Goal: Complete application form: Complete application form

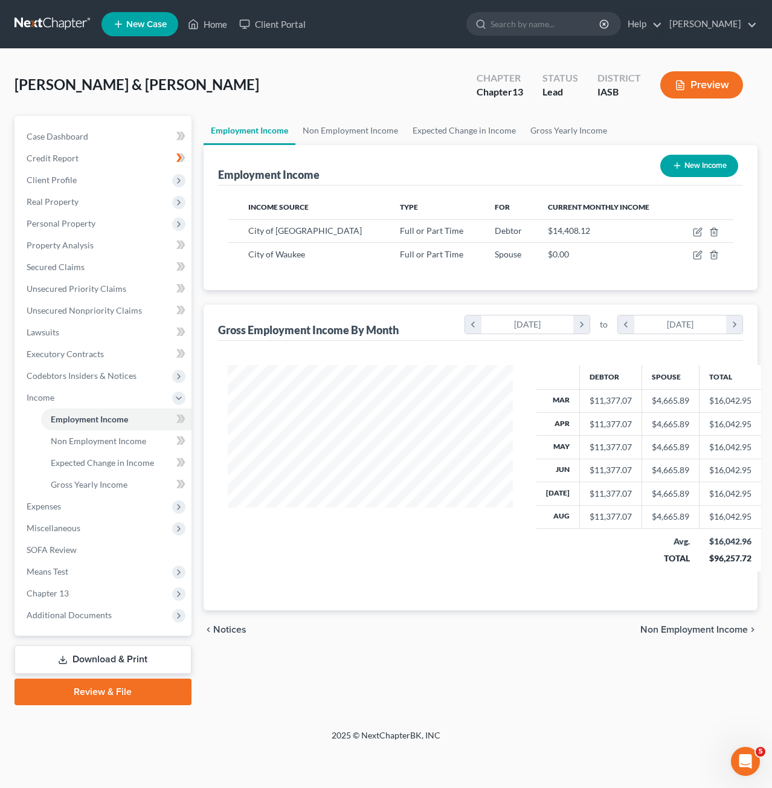
scroll to position [215, 309]
click at [696, 258] on icon "button" at bounding box center [698, 255] width 10 height 10
select select "0"
select select "16"
select select "2"
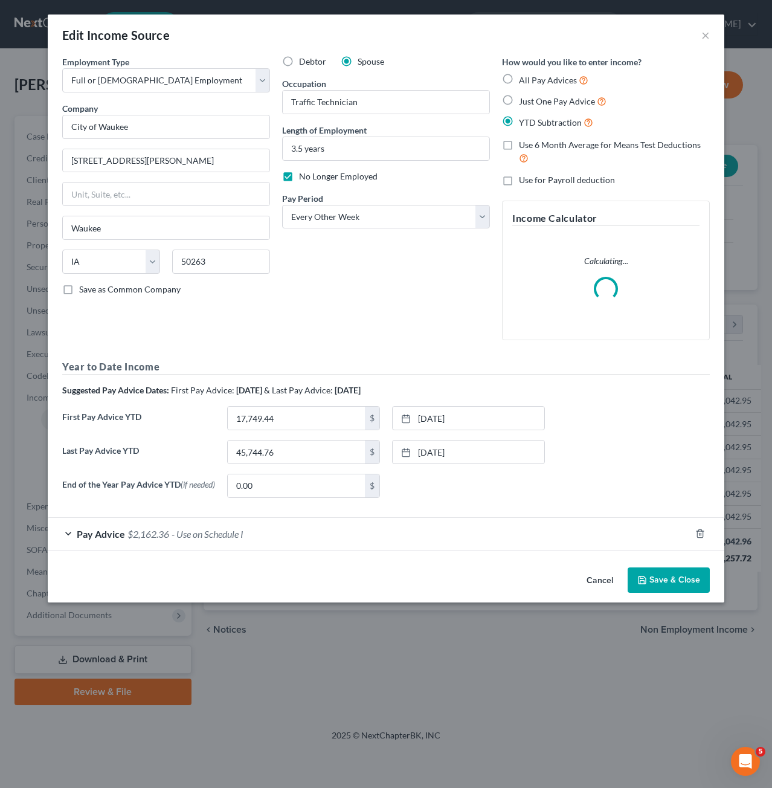
click at [319, 540] on div "Pay Advice $2,162.36 - Use on Schedule I" at bounding box center [369, 534] width 643 height 32
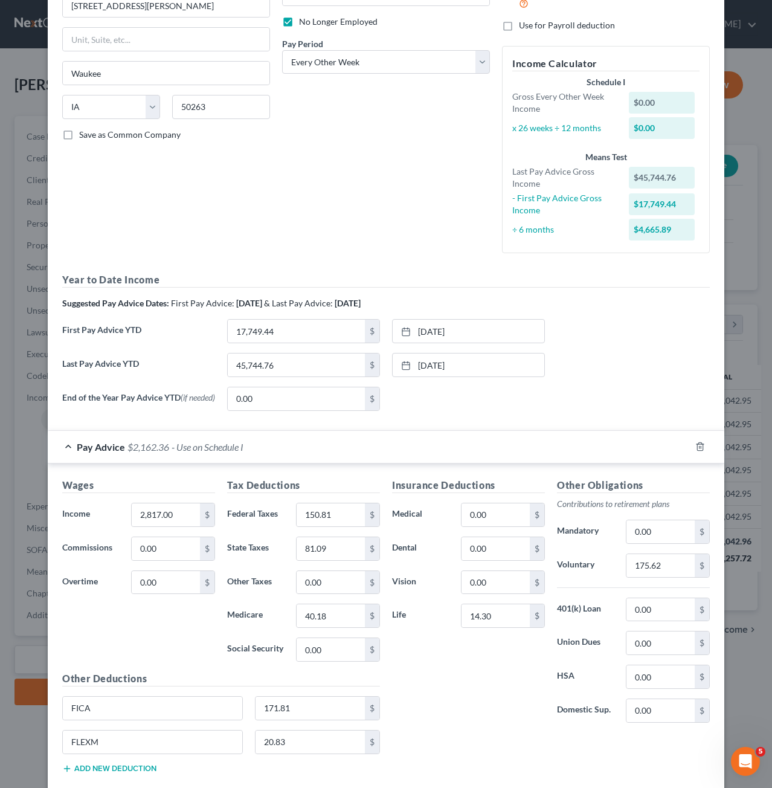
scroll to position [222, 0]
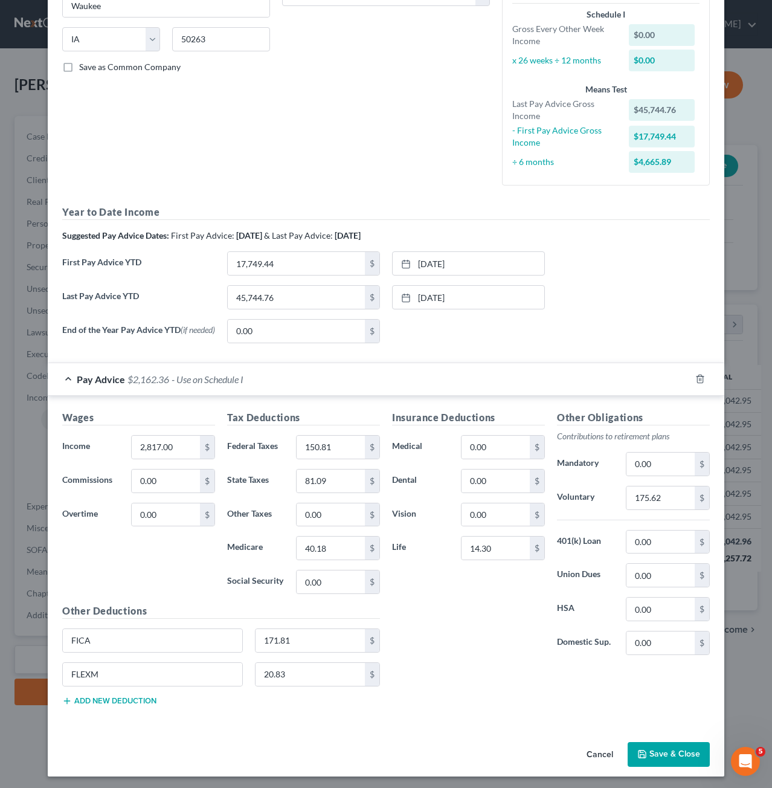
click at [665, 746] on button "Save & Close" at bounding box center [669, 754] width 82 height 25
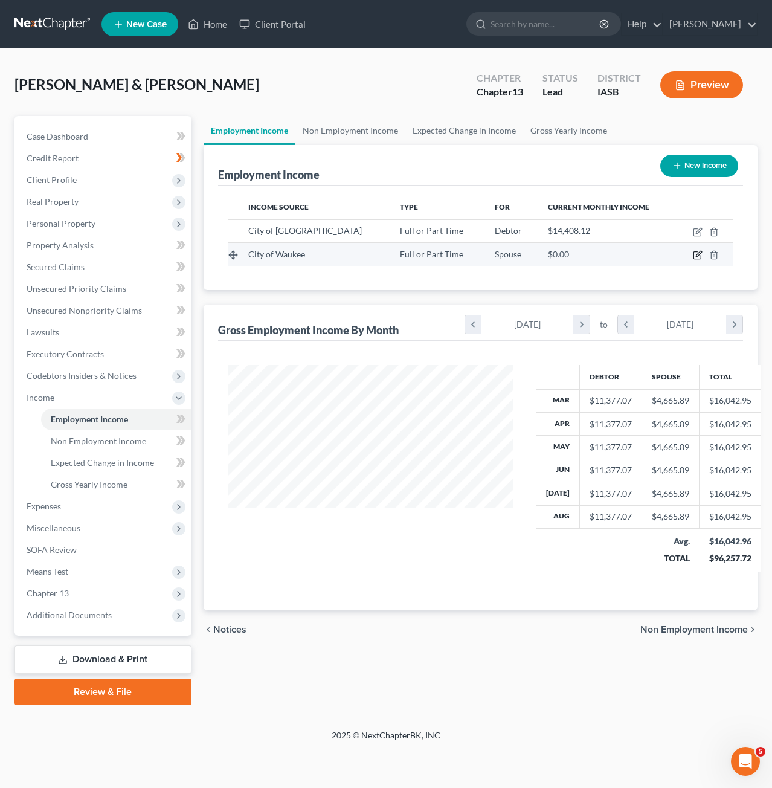
click at [695, 252] on icon "button" at bounding box center [698, 255] width 10 height 10
select select "0"
select select "16"
select select "2"
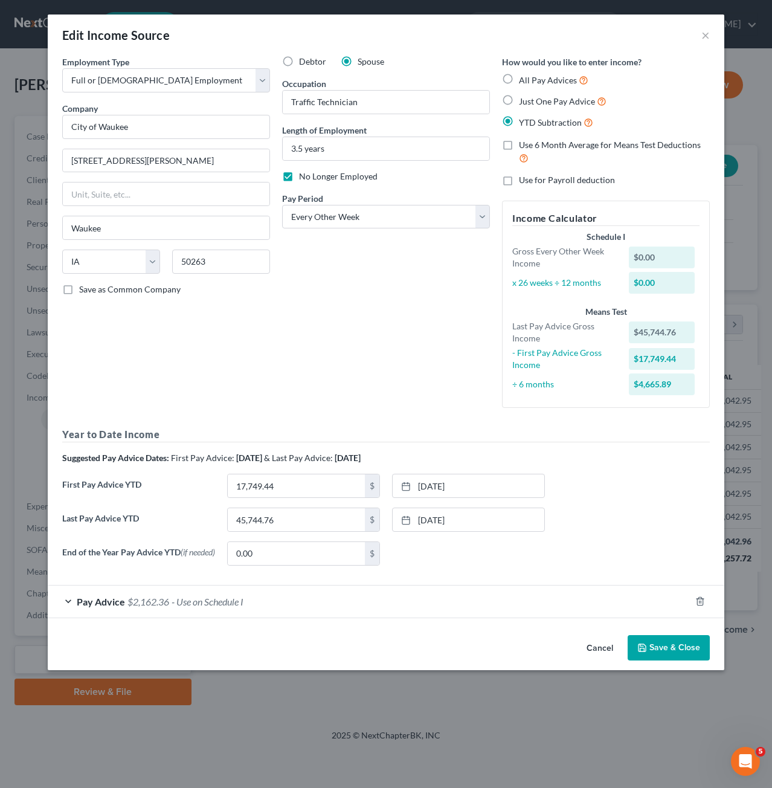
click at [694, 654] on button "Save & Close" at bounding box center [669, 647] width 82 height 25
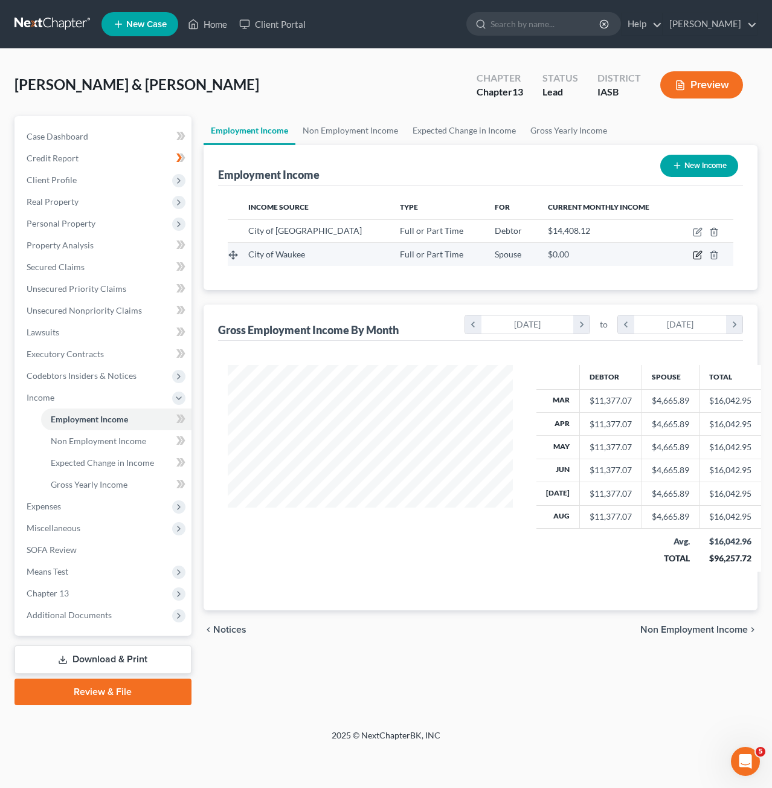
click at [699, 259] on icon "button" at bounding box center [698, 255] width 10 height 10
select select "0"
select select "16"
select select "2"
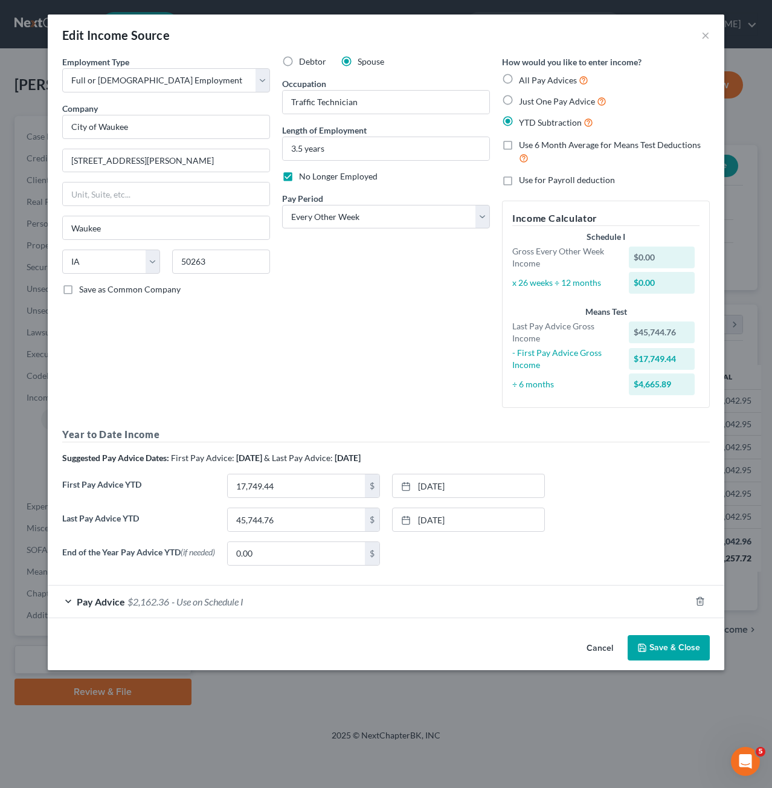
click at [654, 649] on button "Save & Close" at bounding box center [669, 647] width 82 height 25
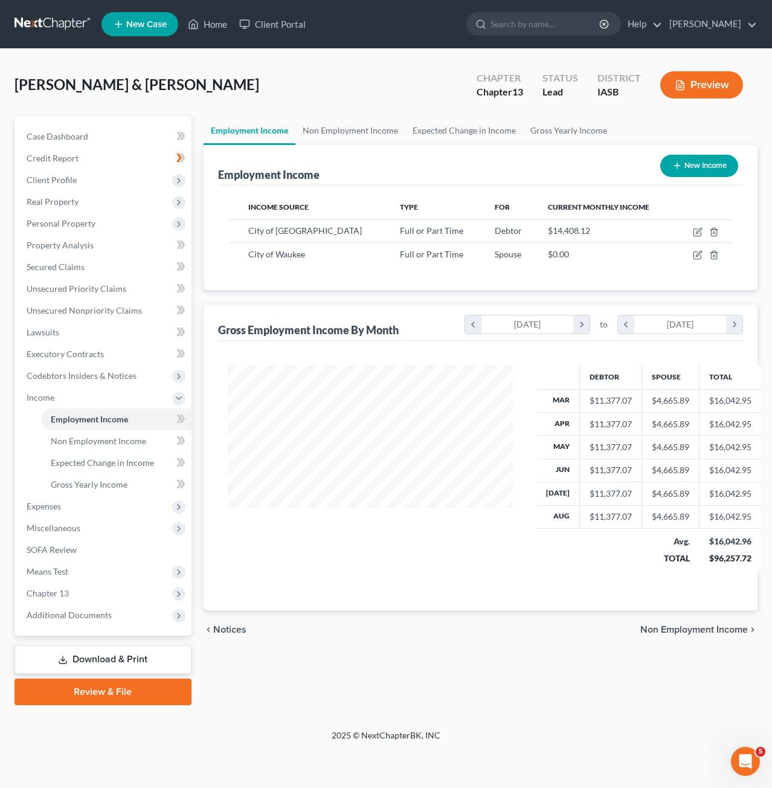
click at [693, 164] on button "New Income" at bounding box center [699, 166] width 78 height 22
select select "0"
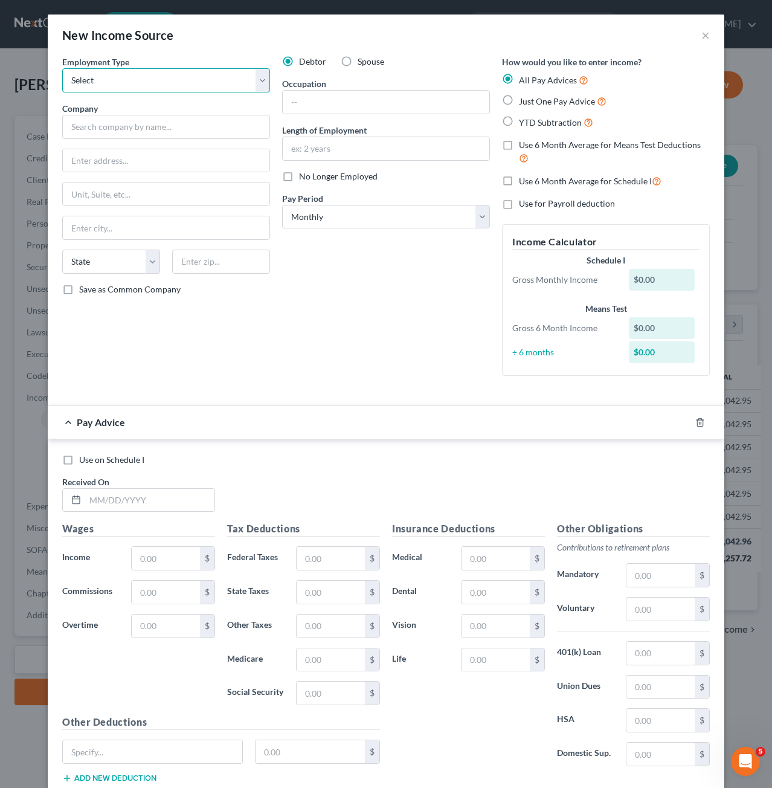
click at [191, 84] on select "Select Full or [DEMOGRAPHIC_DATA] Employment Self Employment" at bounding box center [166, 80] width 208 height 24
select select "0"
click at [62, 68] on select "Select Full or [DEMOGRAPHIC_DATA] Employment Self Employment" at bounding box center [166, 80] width 208 height 24
click at [193, 129] on input "text" at bounding box center [166, 127] width 208 height 24
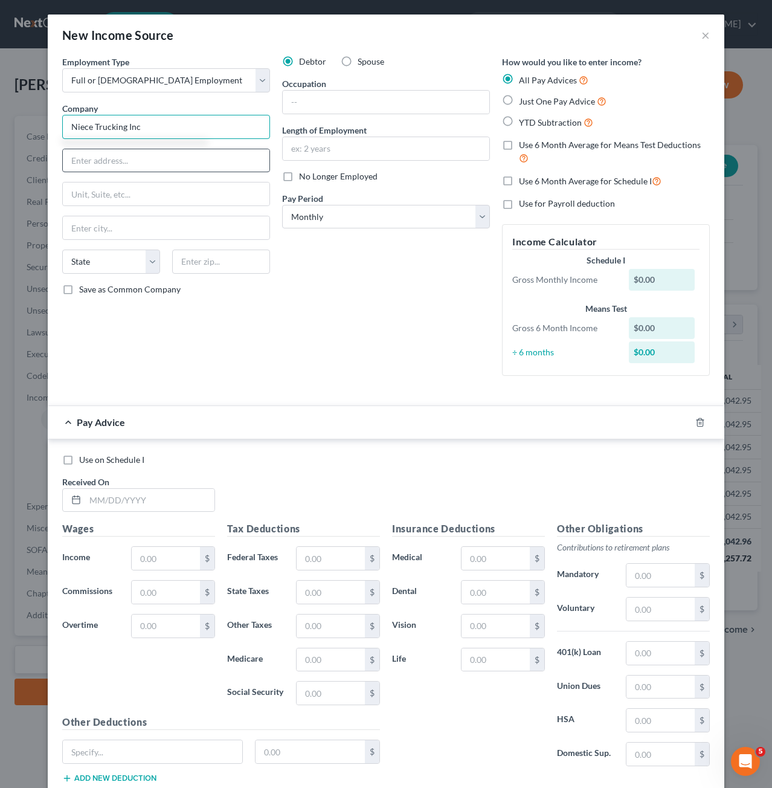
type input "Niece Trucking Inc"
click at [195, 153] on input "text" at bounding box center [166, 160] width 207 height 23
type input "[STREET_ADDRESS]"
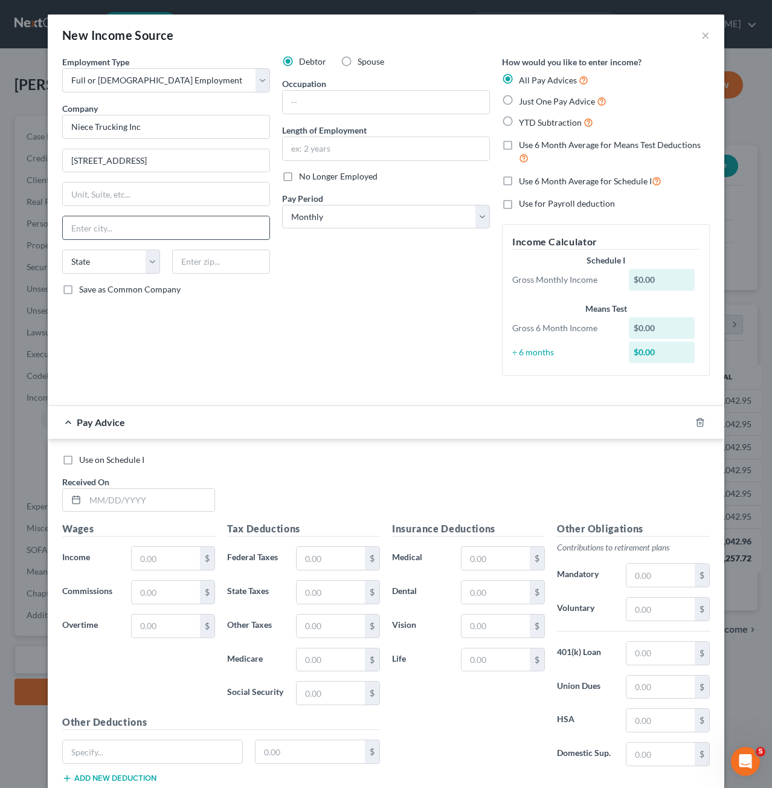
click at [182, 220] on input "text" at bounding box center [166, 227] width 207 height 23
type input "Des Moines"
click at [93, 257] on select "State [US_STATE] AK AR AZ CA CO CT DE DC [GEOGRAPHIC_DATA] [GEOGRAPHIC_DATA] GU…" at bounding box center [111, 262] width 98 height 24
select select "16"
click at [62, 250] on select "State [US_STATE] AK AR AZ CA CO CT DE DC [GEOGRAPHIC_DATA] [GEOGRAPHIC_DATA] GU…" at bounding box center [111, 262] width 98 height 24
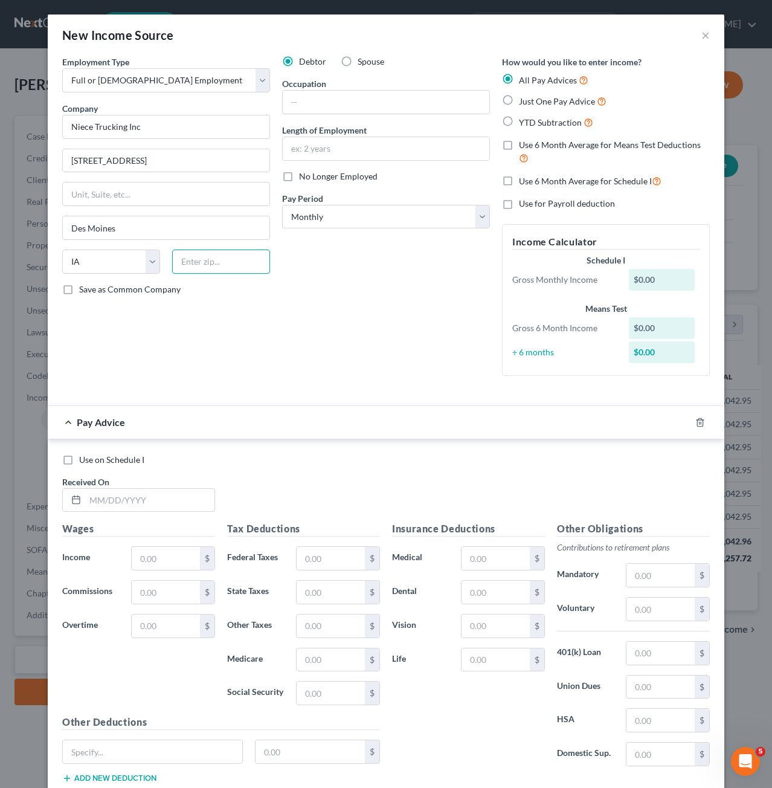
click at [244, 265] on input "text" at bounding box center [221, 262] width 98 height 24
type input "50313"
click at [400, 98] on input "text" at bounding box center [386, 102] width 207 height 23
type input "Driver"
click at [391, 211] on select "Select Monthly Twice Monthly Every Other Week Weekly" at bounding box center [386, 217] width 208 height 24
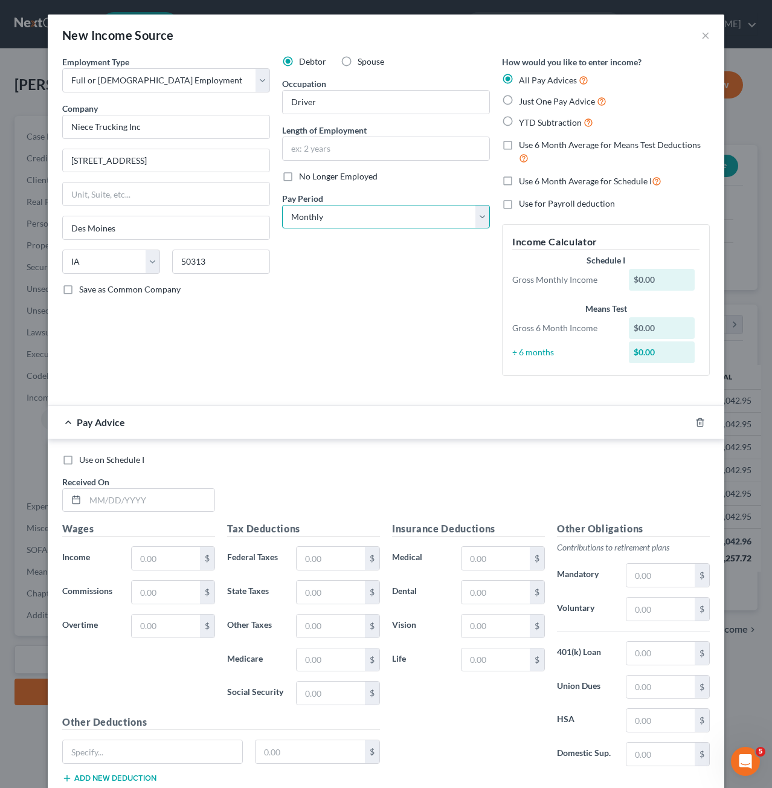
click at [400, 219] on select "Select Monthly Twice Monthly Every Other Week Weekly" at bounding box center [386, 217] width 208 height 24
select select "2"
click at [282, 205] on select "Select Monthly Twice Monthly Every Other Week Weekly" at bounding box center [386, 217] width 208 height 24
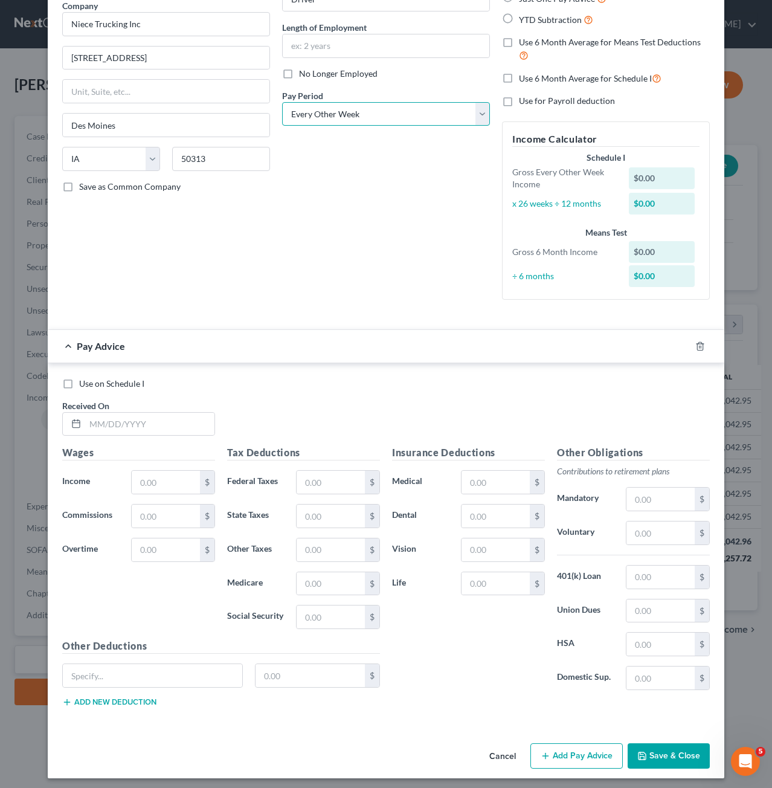
scroll to position [0, 0]
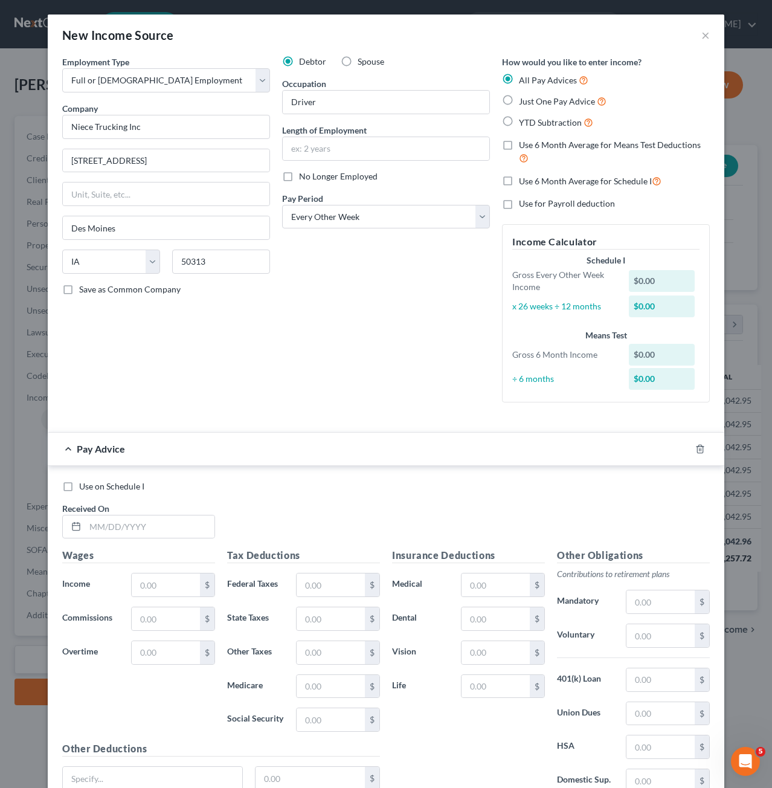
click at [519, 120] on label "YTD Subtraction" at bounding box center [556, 122] width 74 height 14
click at [524, 120] on input "YTD Subtraction" at bounding box center [528, 119] width 8 height 8
radio input "true"
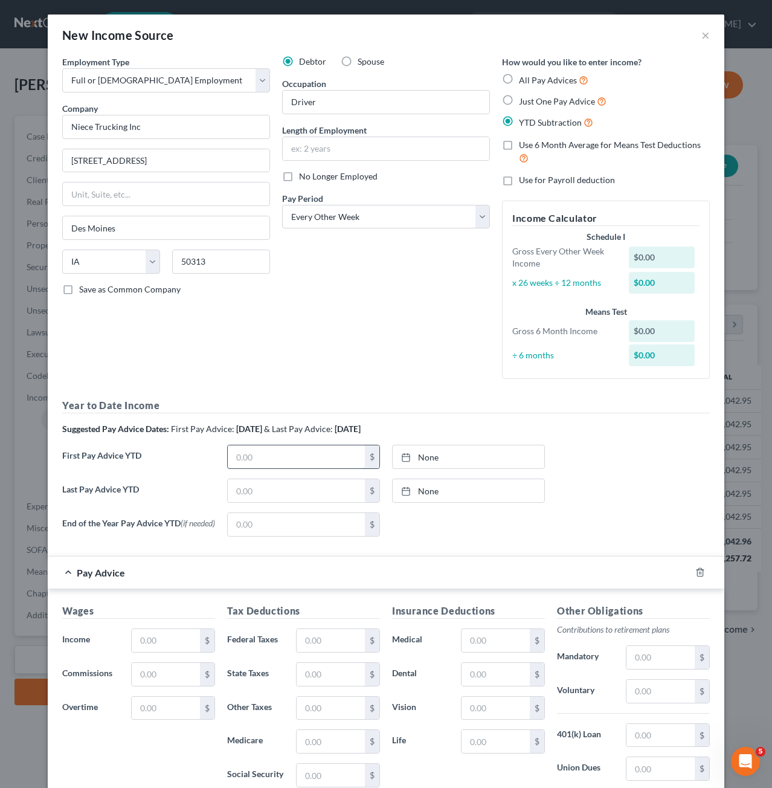
click at [260, 460] on input "text" at bounding box center [296, 456] width 137 height 23
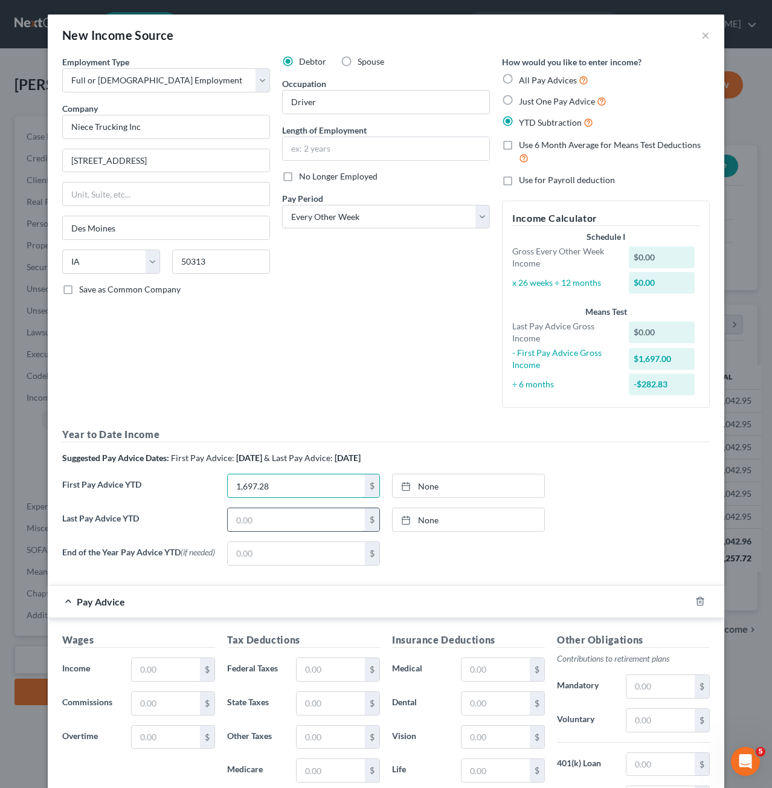
type input "1,697.28"
click at [291, 525] on input "text" at bounding box center [296, 519] width 137 height 23
type input "6,117.99"
type input "[DATE]"
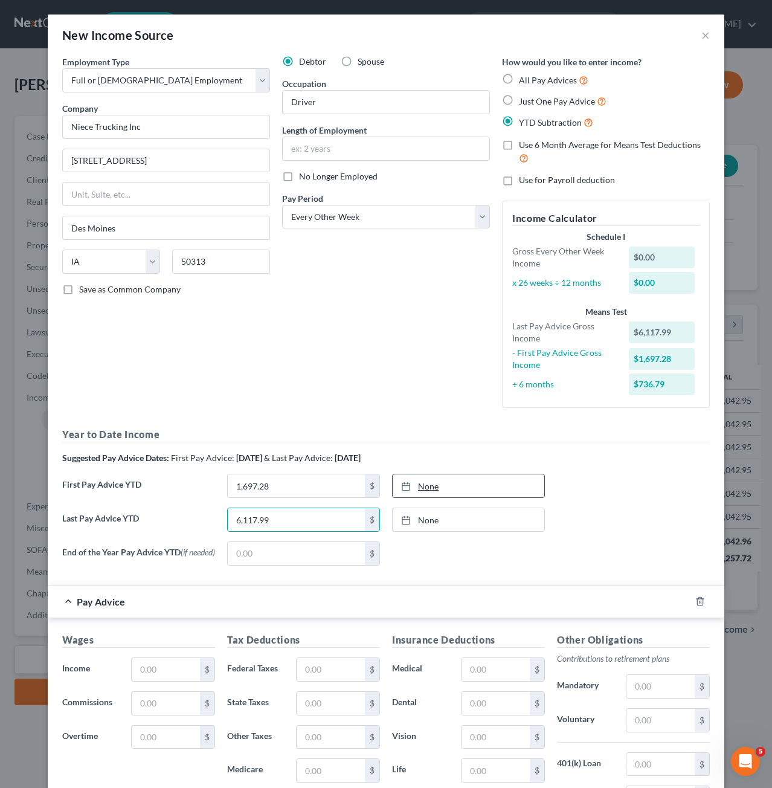
click at [396, 480] on link "None" at bounding box center [469, 485] width 152 height 23
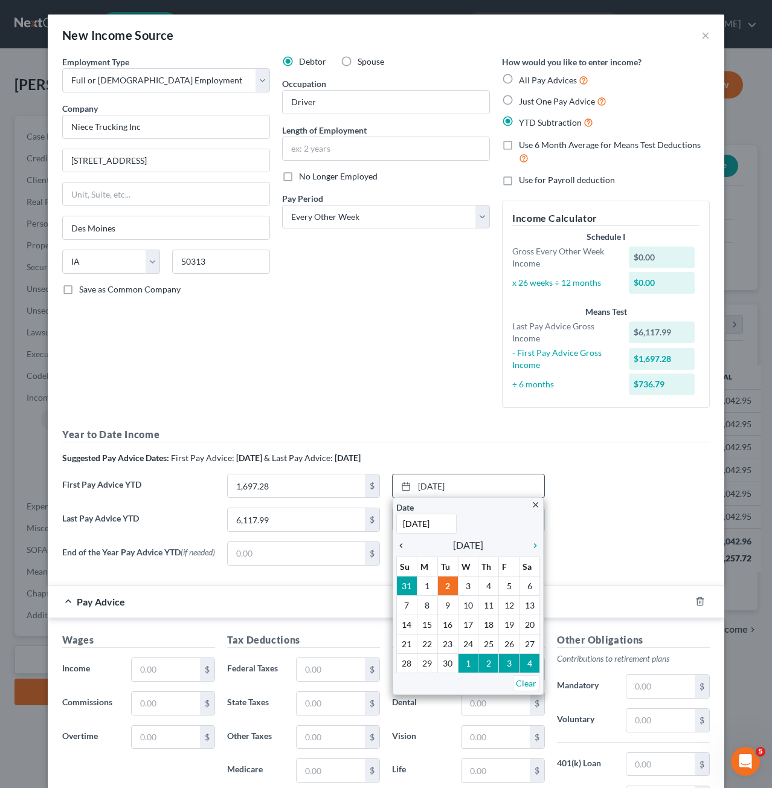
click at [396, 539] on div "chevron_left" at bounding box center [404, 544] width 16 height 11
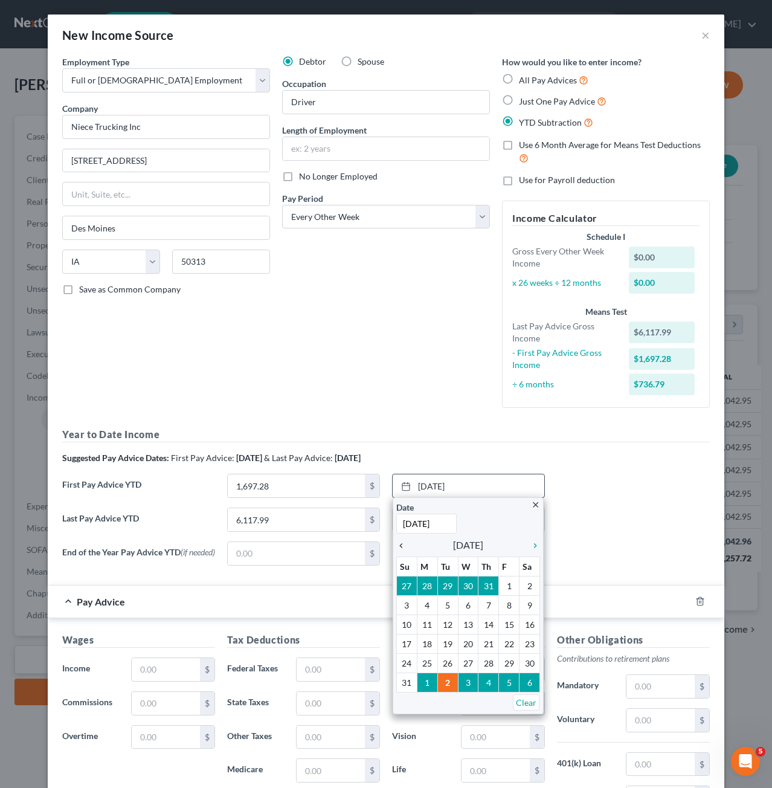
click at [399, 546] on icon "chevron_left" at bounding box center [404, 546] width 16 height 10
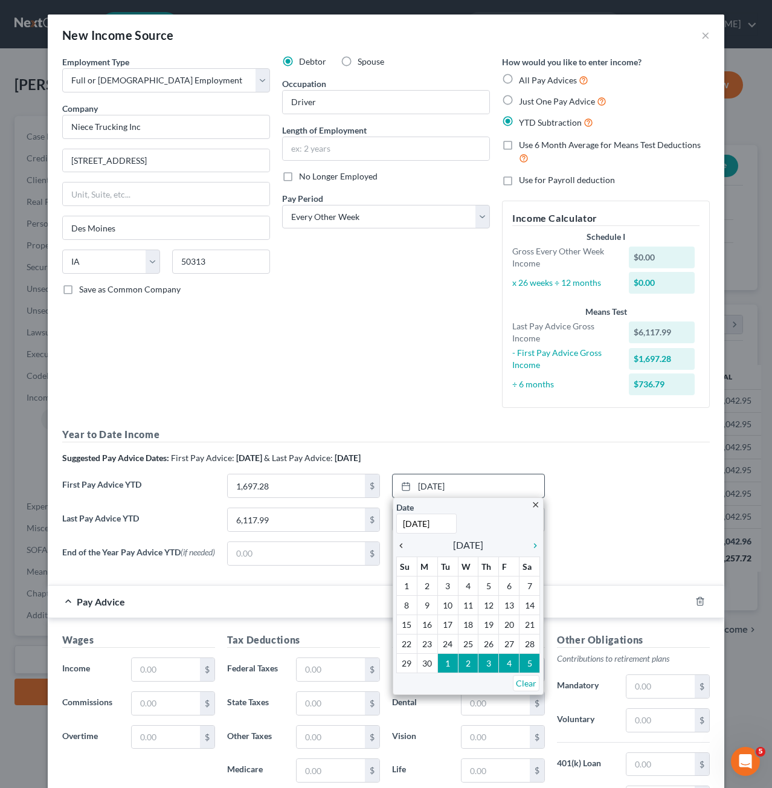
click at [399, 546] on icon "chevron_left" at bounding box center [404, 546] width 16 height 10
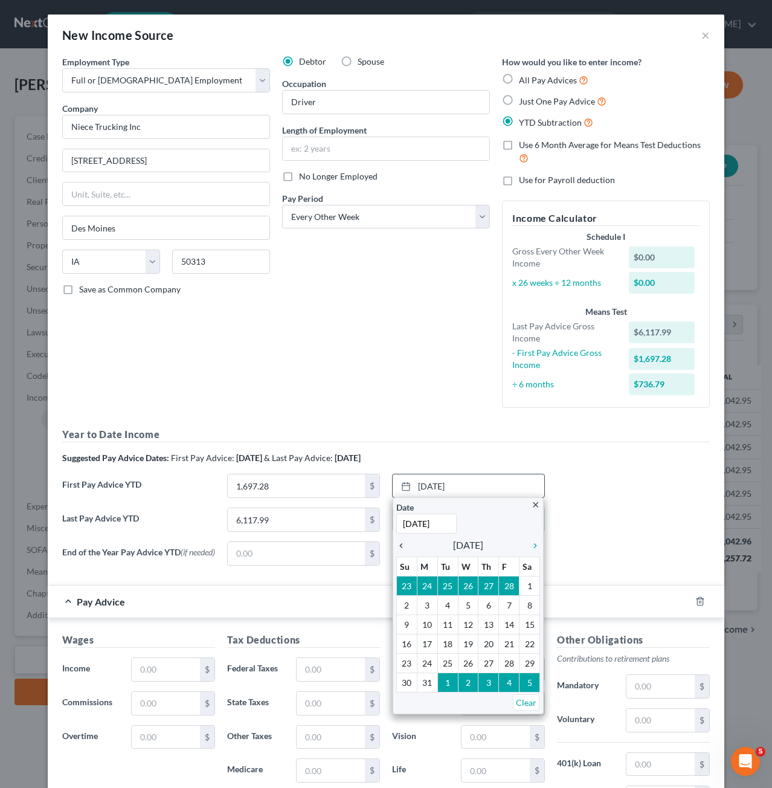
click at [399, 546] on icon "chevron_left" at bounding box center [404, 546] width 16 height 10
click at [527, 544] on icon "chevron_right" at bounding box center [533, 546] width 16 height 10
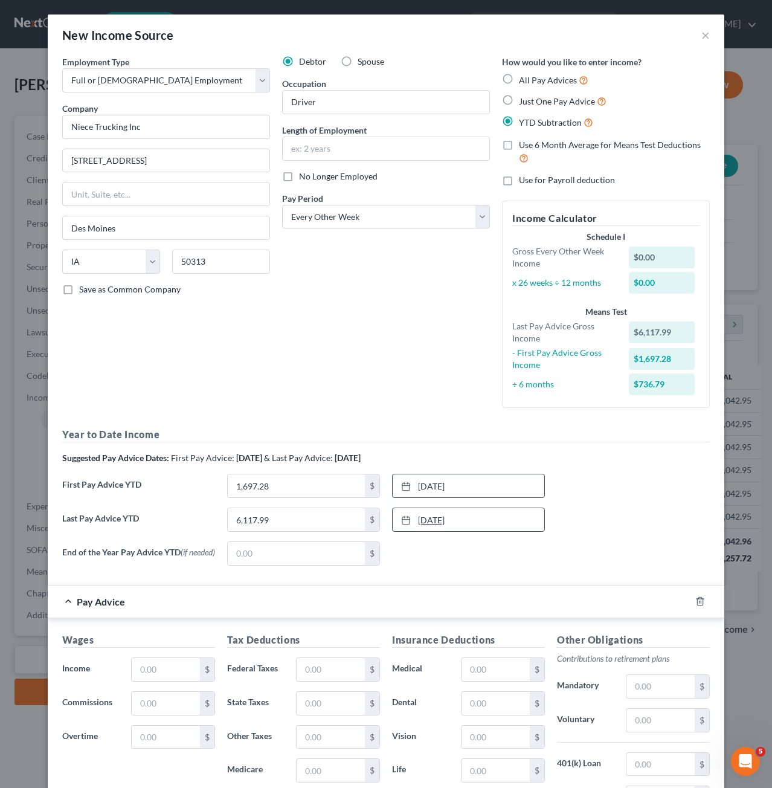
type input "[DATE]"
click at [406, 520] on div at bounding box center [409, 520] width 17 height 10
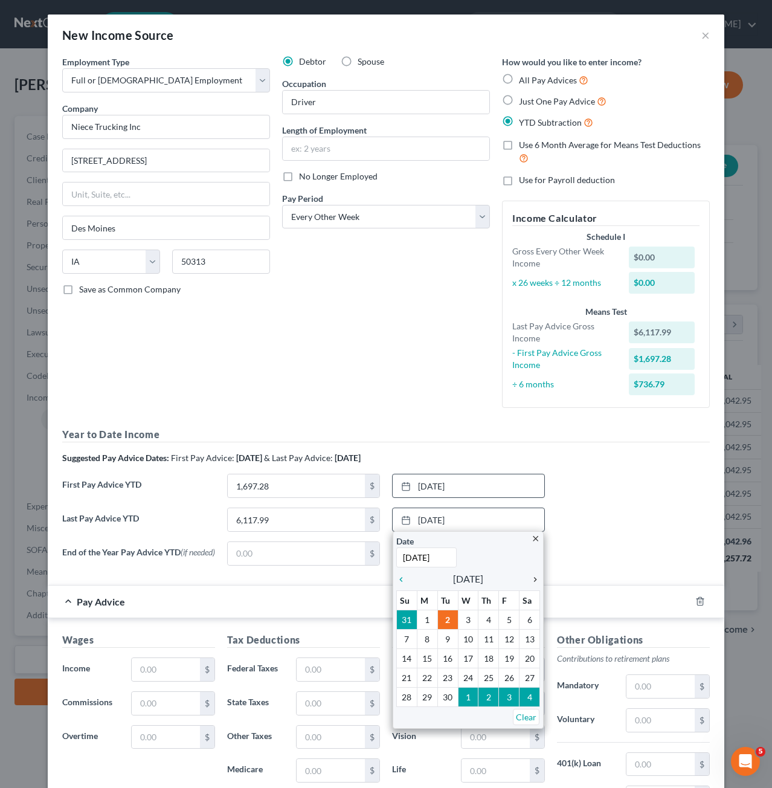
click at [533, 575] on icon "chevron_right" at bounding box center [533, 580] width 16 height 10
click at [397, 578] on icon "chevron_left" at bounding box center [404, 580] width 16 height 10
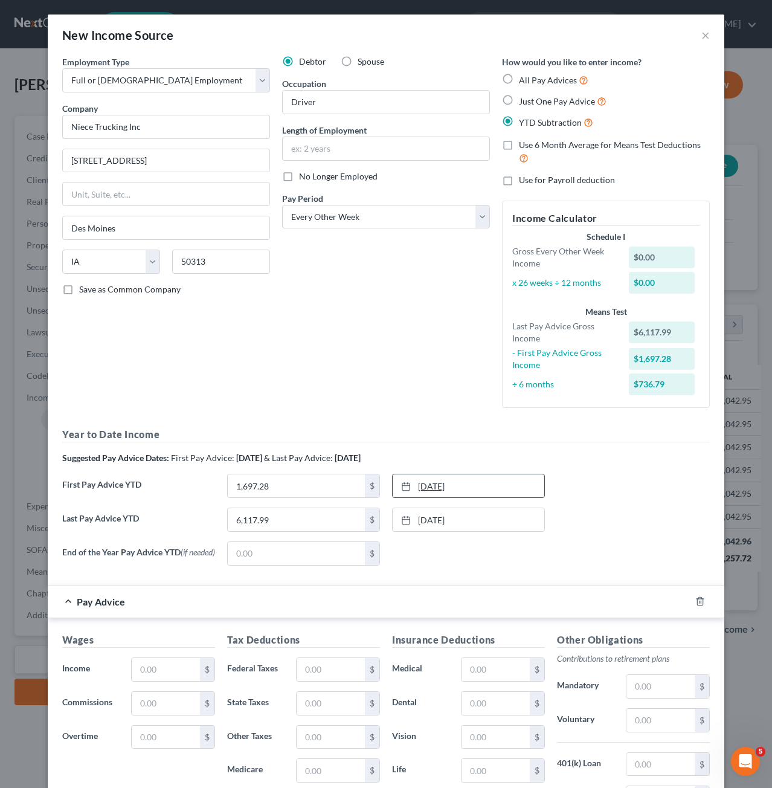
click at [451, 483] on link "[DATE]" at bounding box center [469, 485] width 152 height 23
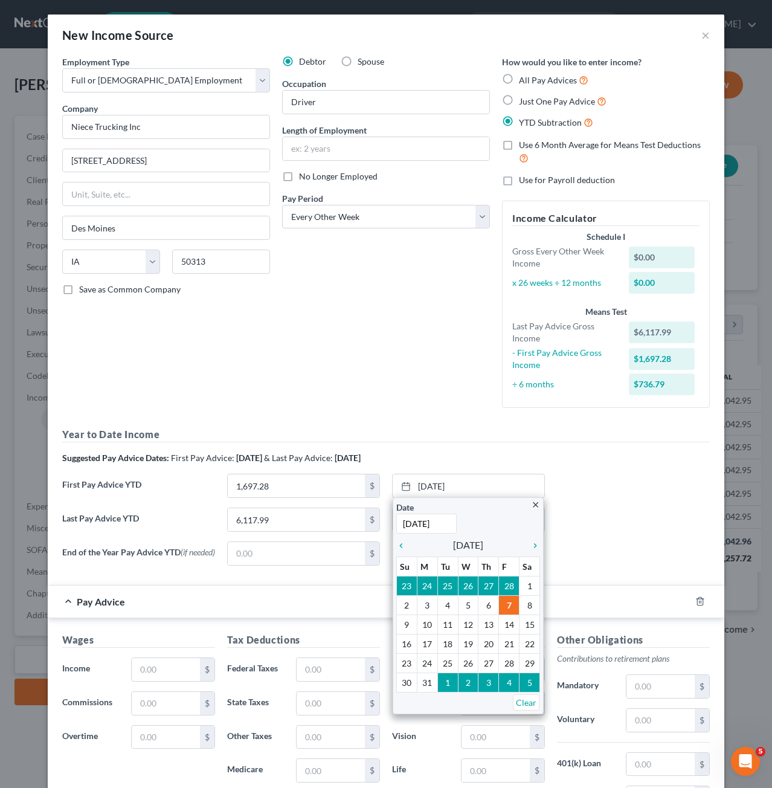
click at [681, 568] on div "End of the Year Pay Advice YTD (if needed) $ None close Date Time chevron_left …" at bounding box center [386, 558] width 660 height 34
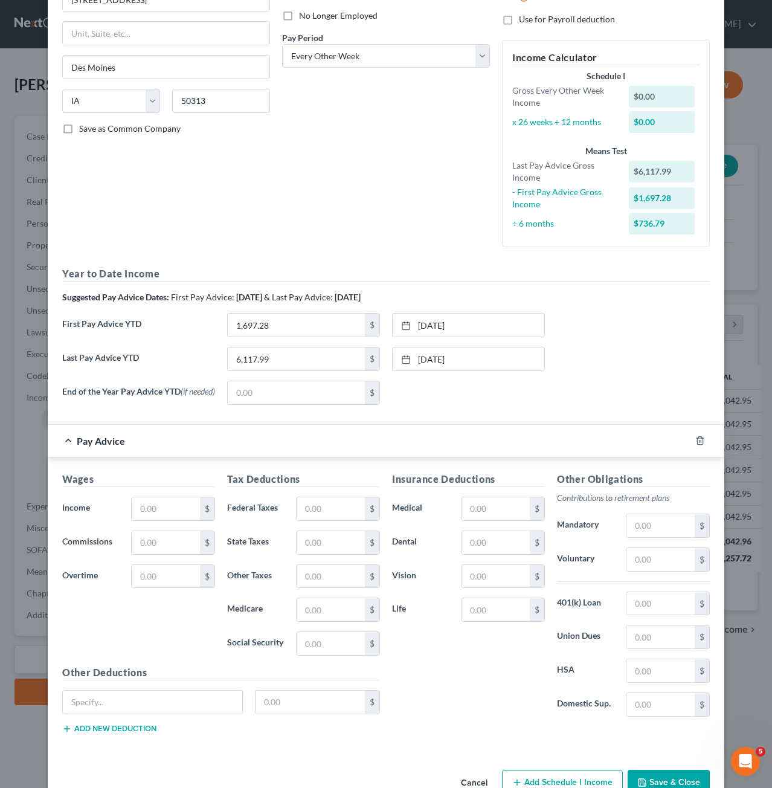
scroll to position [190, 0]
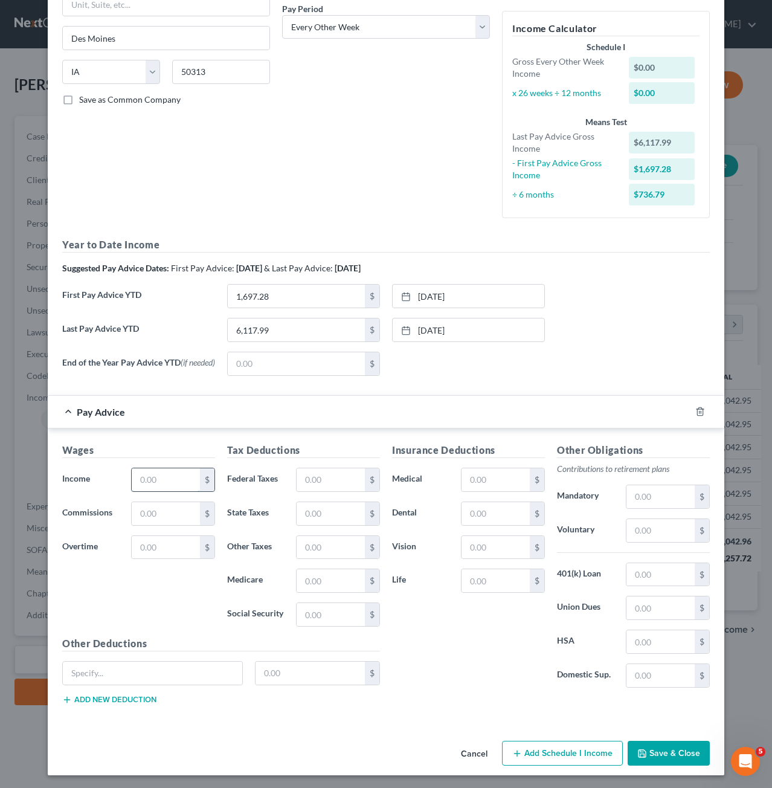
click at [174, 480] on input "text" at bounding box center [166, 479] width 68 height 23
type input "290"
click at [299, 508] on input "text" at bounding box center [331, 513] width 68 height 23
type input "30"
click at [328, 609] on input "text" at bounding box center [331, 614] width 68 height 23
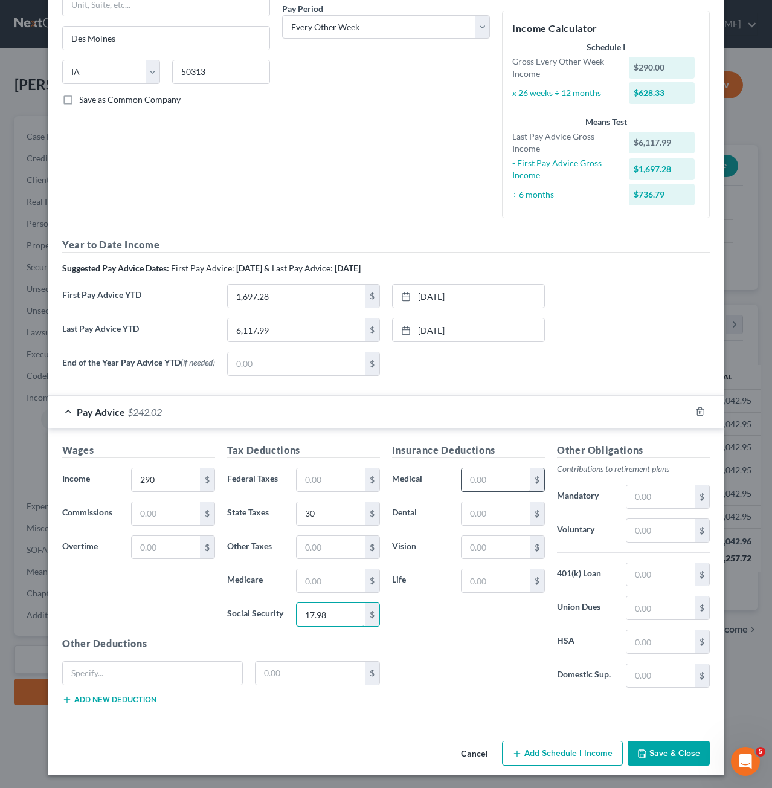
type input "17.98"
click at [477, 481] on input "text" at bounding box center [496, 479] width 68 height 23
type input "114.12"
drag, startPoint x: 514, startPoint y: 482, endPoint x: 442, endPoint y: 480, distance: 71.3
click at [442, 480] on div "Medical 114.12 $" at bounding box center [468, 480] width 165 height 24
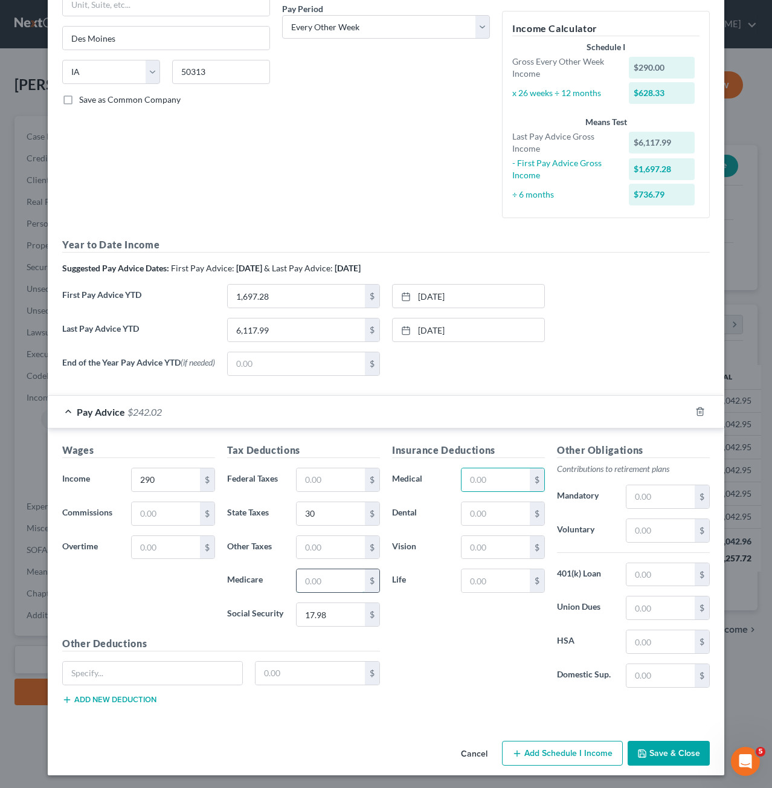
click at [340, 577] on input "text" at bounding box center [331, 580] width 68 height 23
type input "4.21"
click at [438, 625] on div "Insurance Deductions Medical $ Dental $ Vision $ Life $" at bounding box center [468, 570] width 165 height 254
click at [667, 749] on button "Save & Close" at bounding box center [669, 753] width 82 height 25
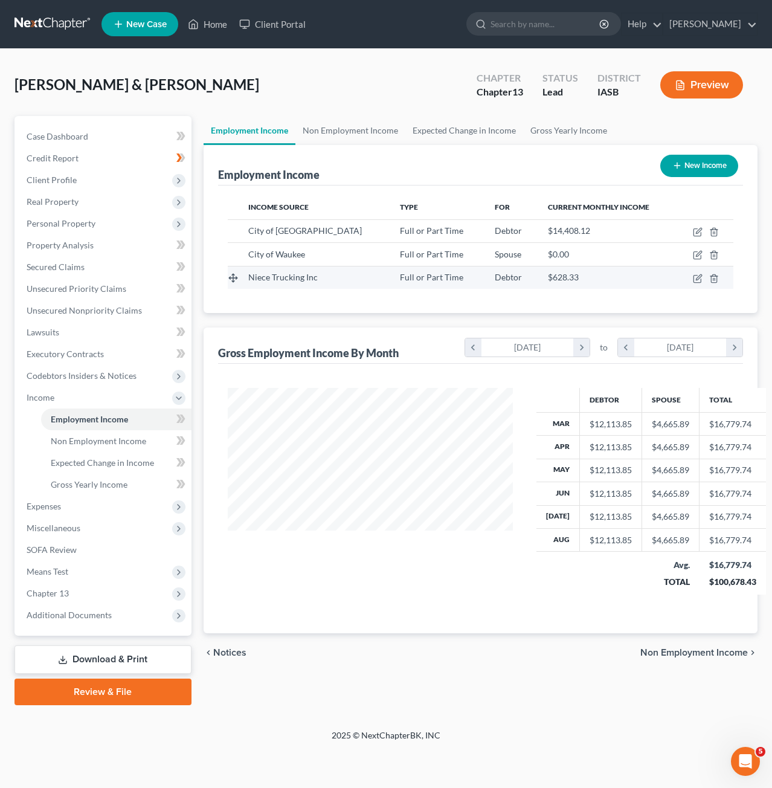
click at [703, 283] on td at bounding box center [704, 277] width 57 height 23
click at [697, 278] on icon "button" at bounding box center [698, 276] width 5 height 5
select select "0"
select select "16"
select select "2"
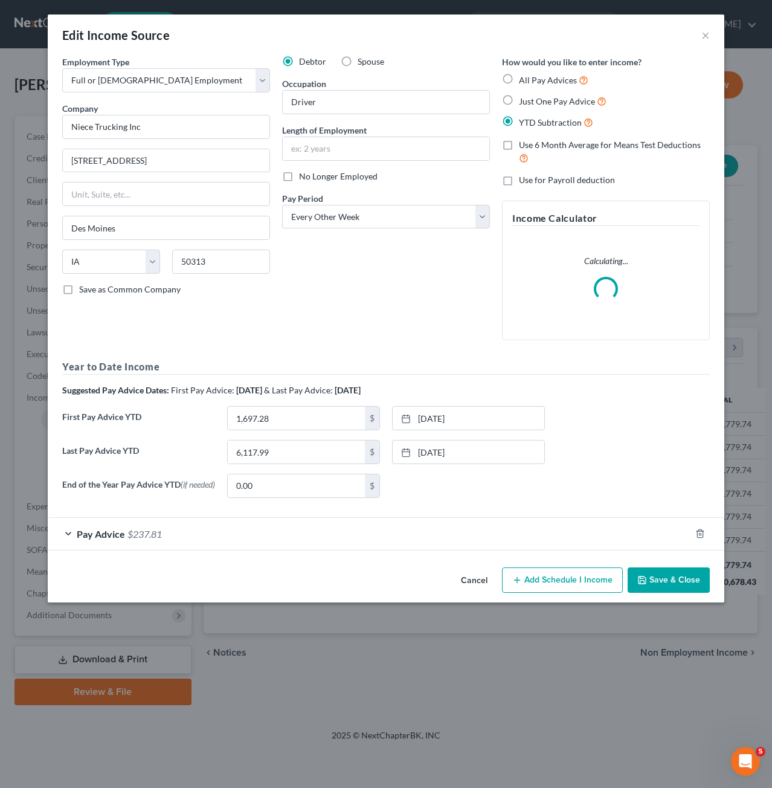
click at [364, 526] on div "Pay Advice $237.81" at bounding box center [369, 534] width 643 height 32
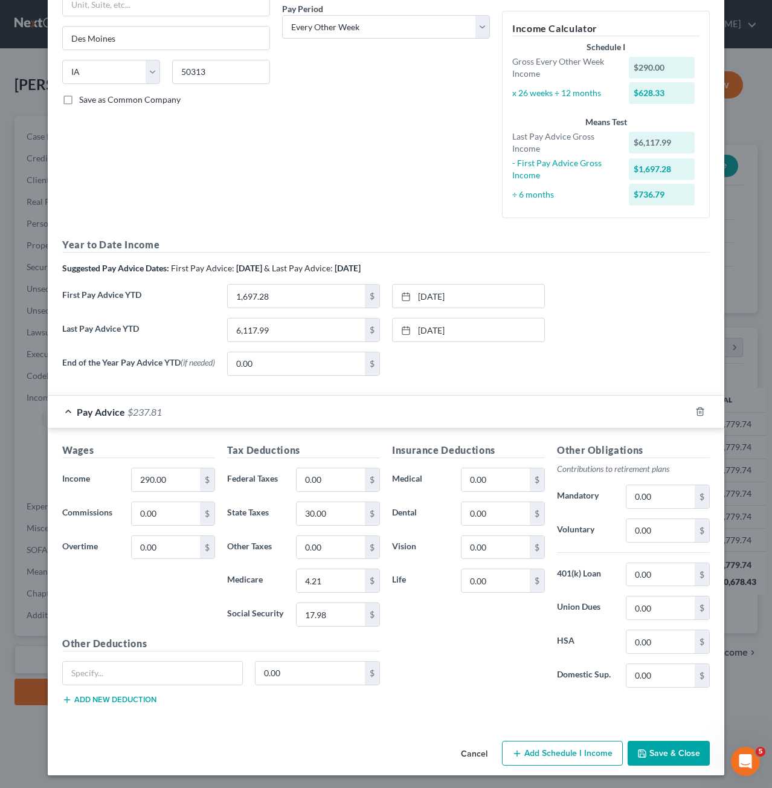
click at [684, 745] on button "Save & Close" at bounding box center [669, 753] width 82 height 25
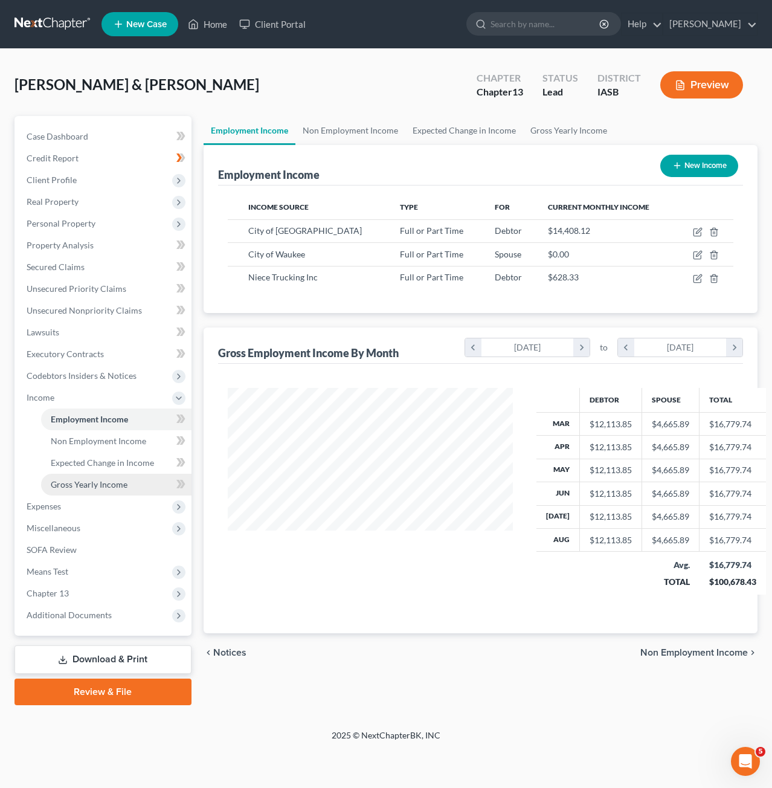
scroll to position [215, 309]
click at [119, 477] on link "Gross Yearly Income" at bounding box center [116, 485] width 150 height 22
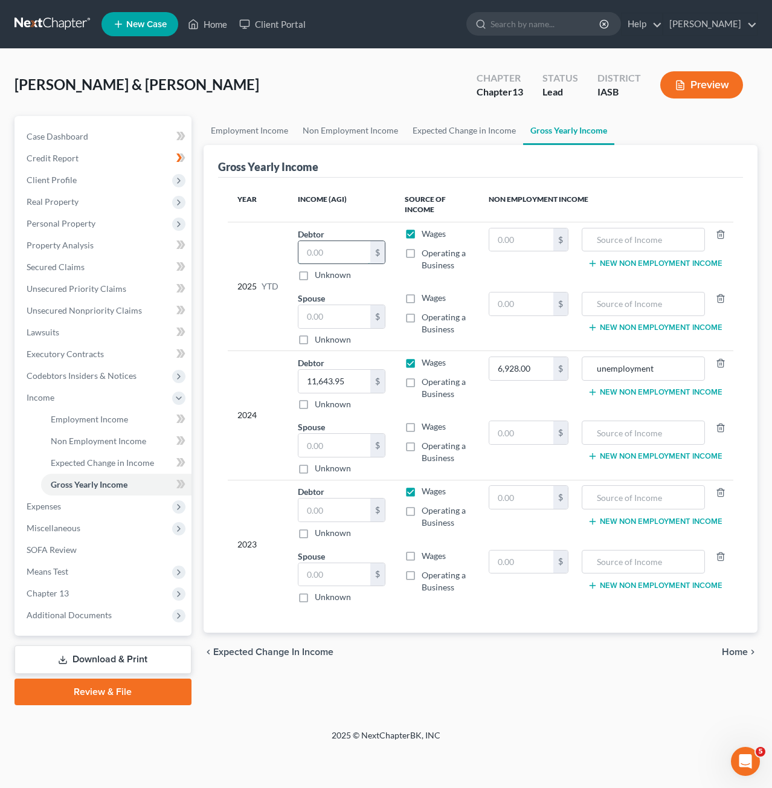
click at [360, 254] on input "text" at bounding box center [335, 252] width 72 height 23
click at [349, 439] on input "text" at bounding box center [335, 445] width 72 height 23
type input "14,381.32"
click at [344, 517] on input "text" at bounding box center [335, 510] width 72 height 23
click at [313, 575] on input "text" at bounding box center [335, 574] width 72 height 23
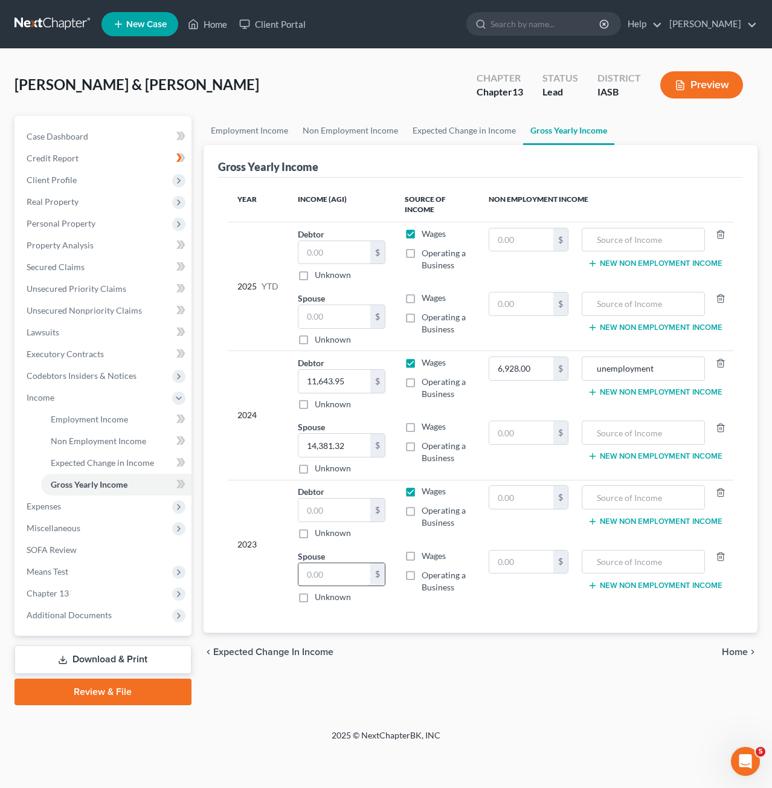
click at [313, 575] on input "text" at bounding box center [335, 574] width 72 height 23
click at [325, 506] on input "text" at bounding box center [335, 510] width 72 height 23
type input "127,126.16"
click at [341, 568] on input "text" at bounding box center [335, 574] width 72 height 23
click at [350, 383] on input "text" at bounding box center [335, 381] width 72 height 23
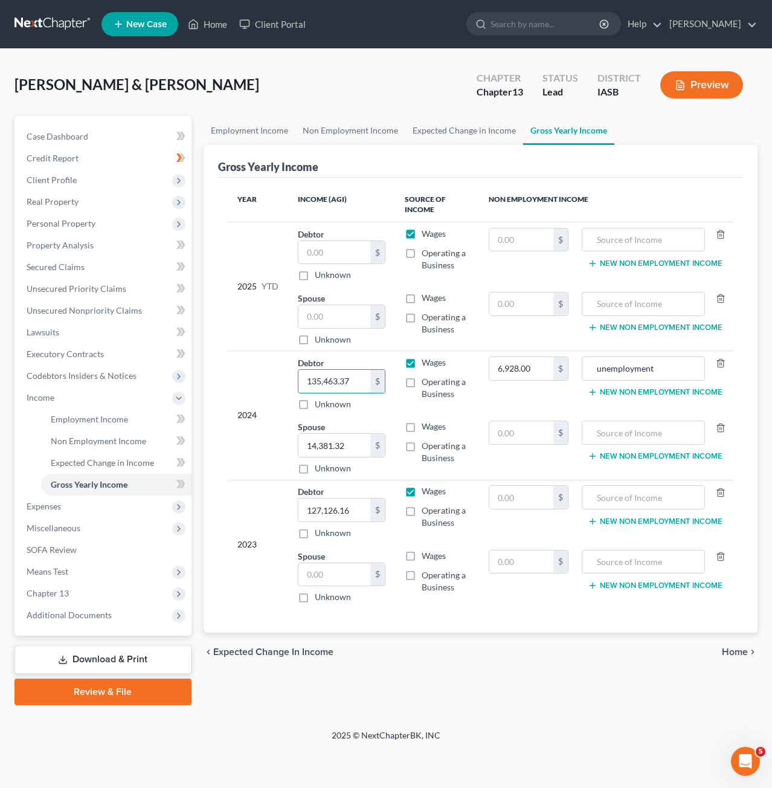
type input "135,463.37"
type input "66,668.17"
click at [346, 577] on input "text" at bounding box center [335, 574] width 72 height 23
type input "83,986.66"
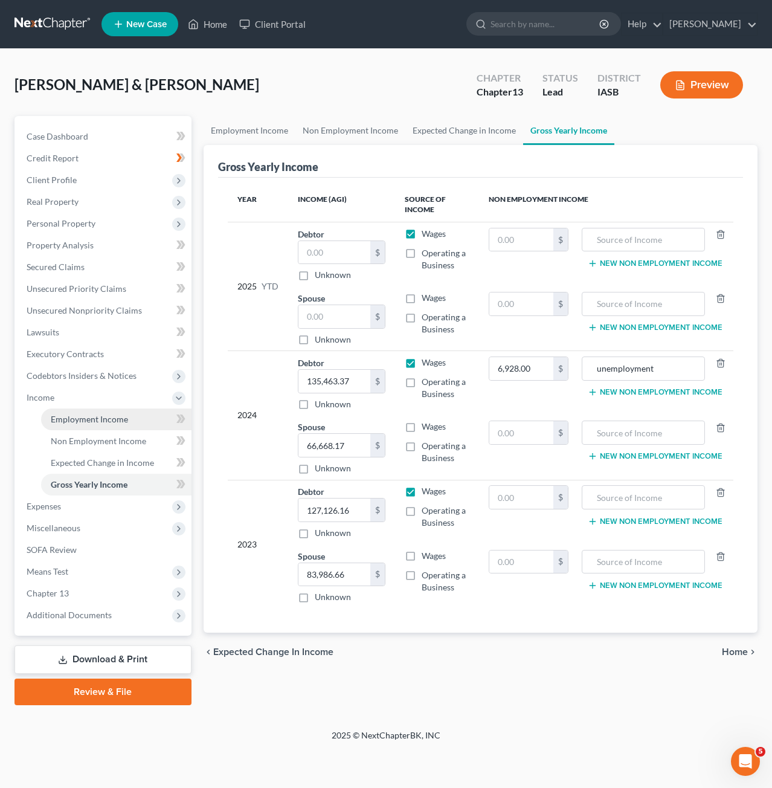
click at [114, 424] on span "Employment Income" at bounding box center [89, 419] width 77 height 10
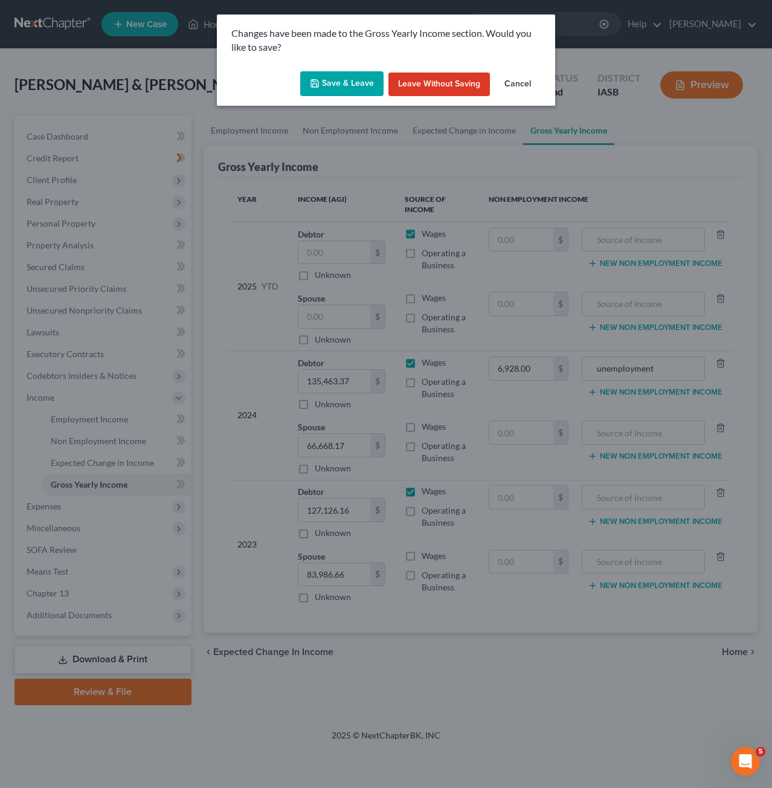
click at [349, 89] on button "Save & Leave" at bounding box center [341, 83] width 83 height 25
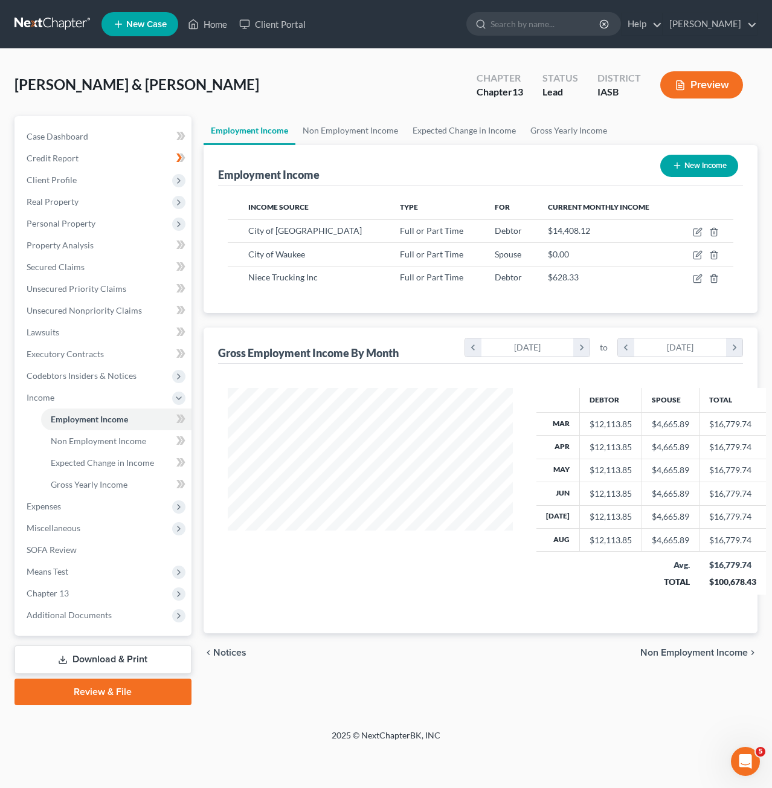
scroll to position [215, 309]
click at [697, 230] on icon "button" at bounding box center [698, 230] width 5 height 5
select select "0"
select select "16"
select select "2"
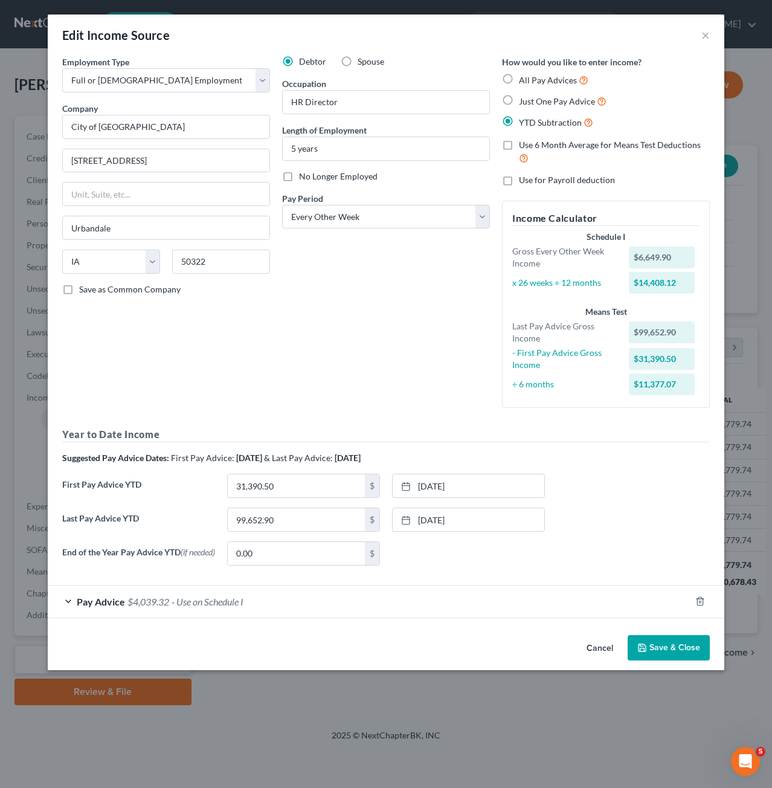
click at [690, 652] on button "Save & Close" at bounding box center [669, 647] width 82 height 25
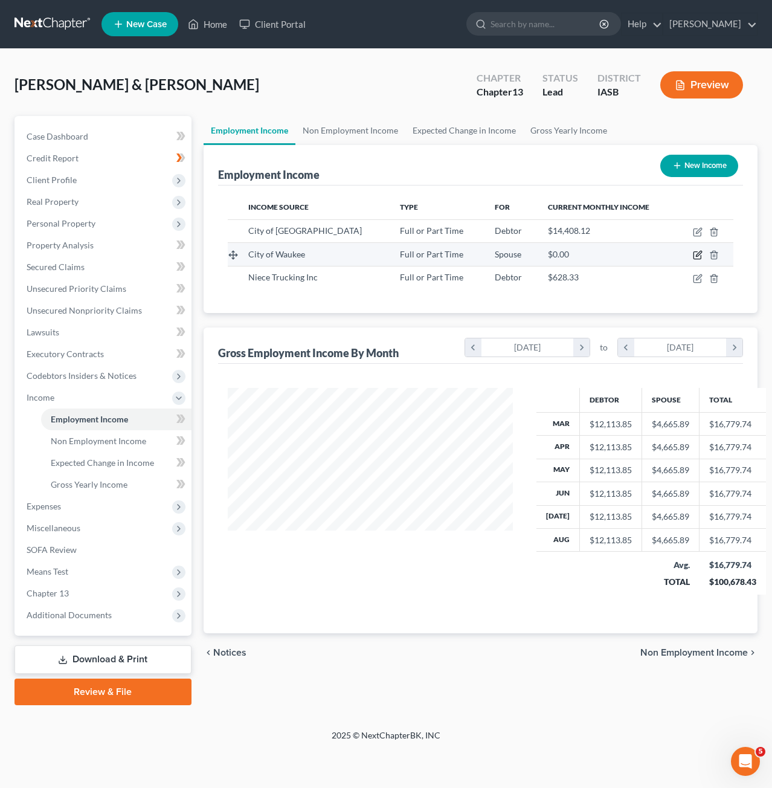
click at [699, 253] on icon "button" at bounding box center [698, 255] width 10 height 10
select select "0"
select select "16"
select select "2"
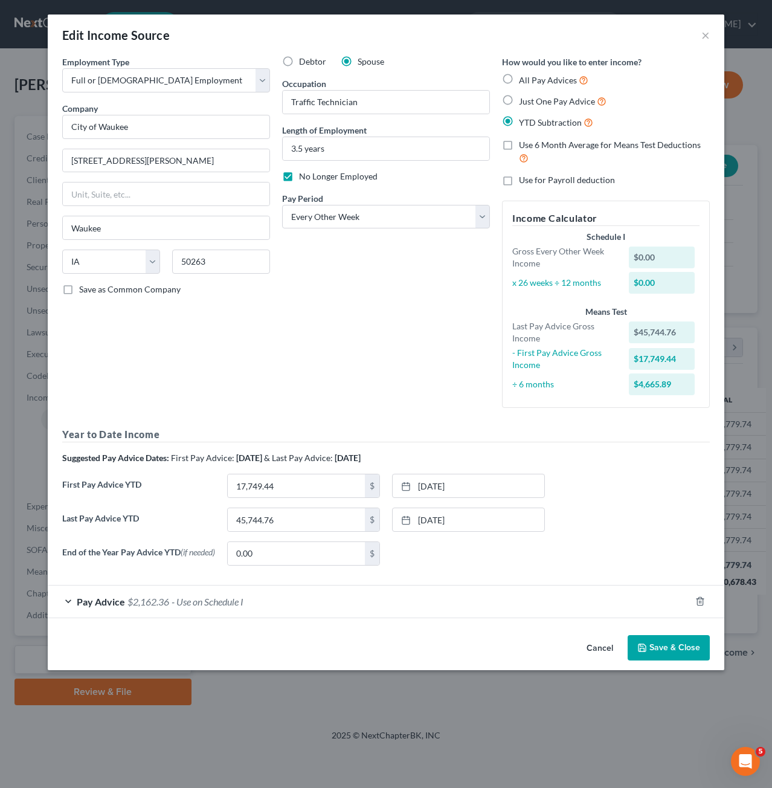
click at [665, 644] on button "Save & Close" at bounding box center [669, 647] width 82 height 25
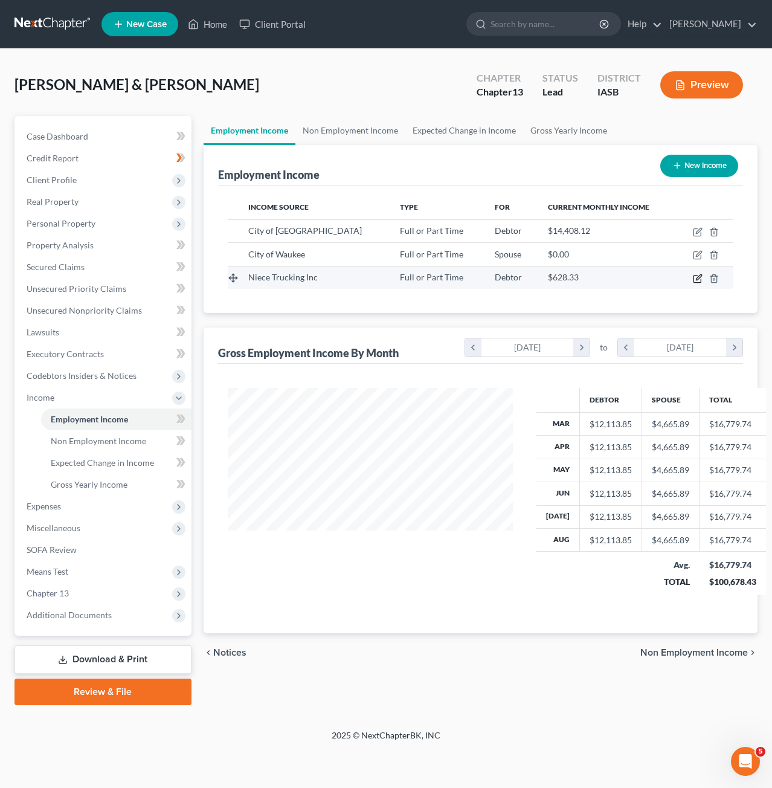
click at [700, 282] on td at bounding box center [704, 277] width 57 height 23
click at [699, 279] on icon "button" at bounding box center [698, 279] width 10 height 10
select select "0"
select select "16"
select select "2"
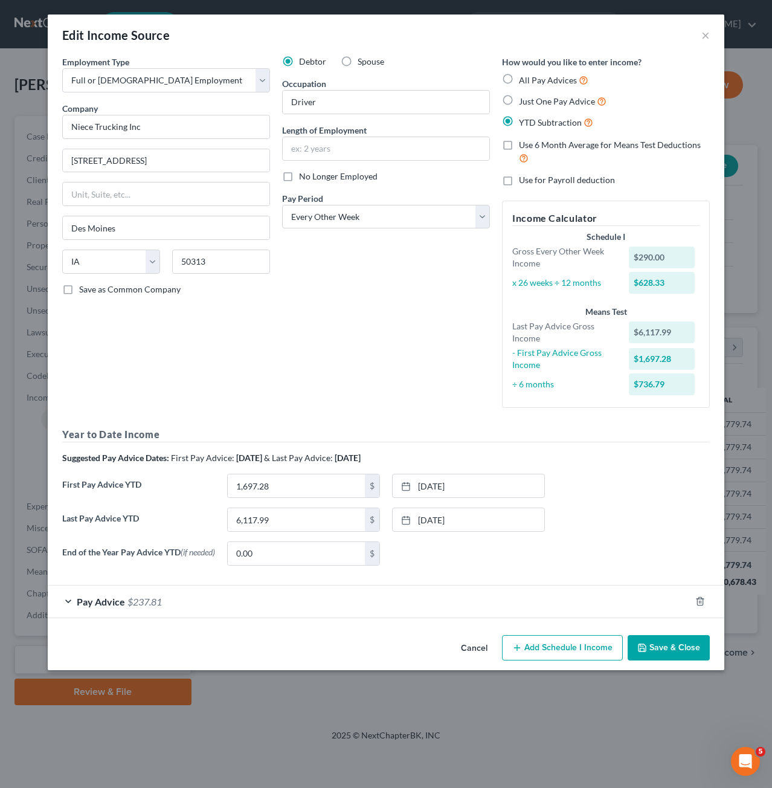
click at [646, 654] on button "Save & Close" at bounding box center [669, 647] width 82 height 25
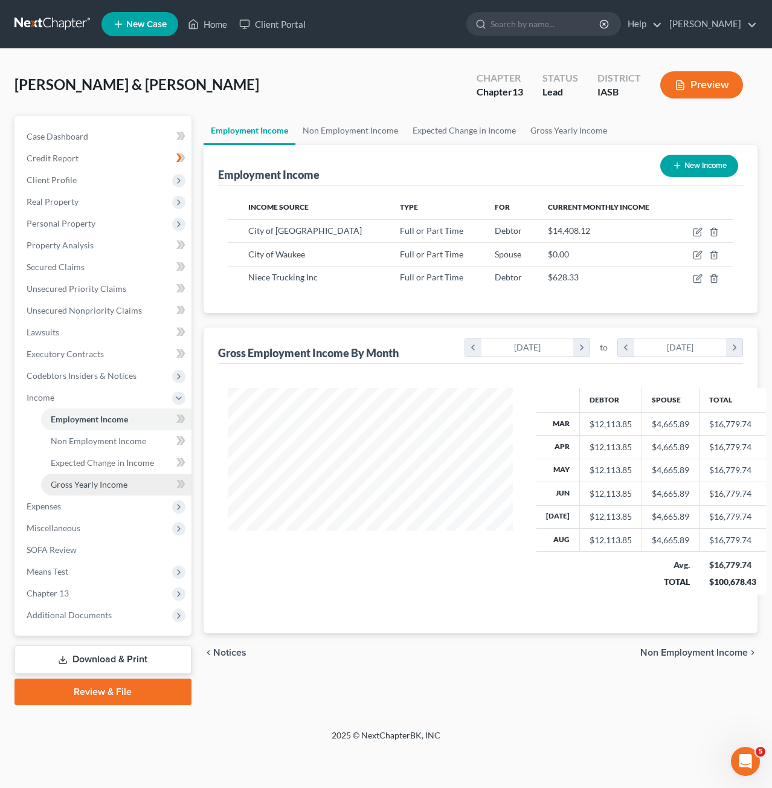
click at [77, 482] on span "Gross Yearly Income" at bounding box center [89, 484] width 77 height 10
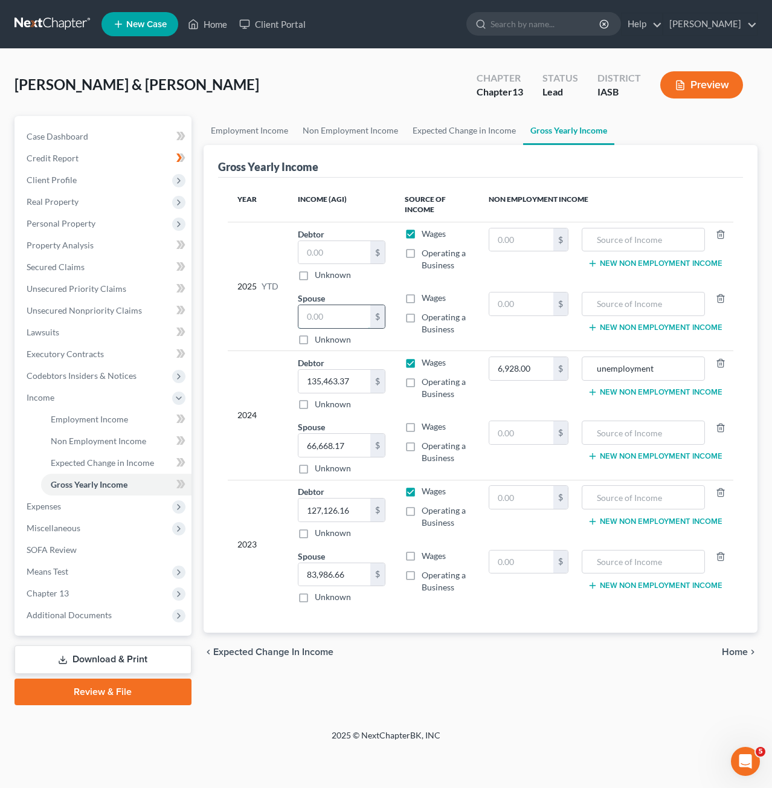
click at [361, 318] on input "text" at bounding box center [335, 316] width 72 height 23
type input "51,862.75"
click at [358, 256] on input "text" at bounding box center [335, 252] width 72 height 23
type input "99,652.90"
click at [442, 612] on div "Year Income (AGI) Source of Income Non Employment Income 2025 YTD Debtor 99,652…" at bounding box center [481, 405] width 526 height 455
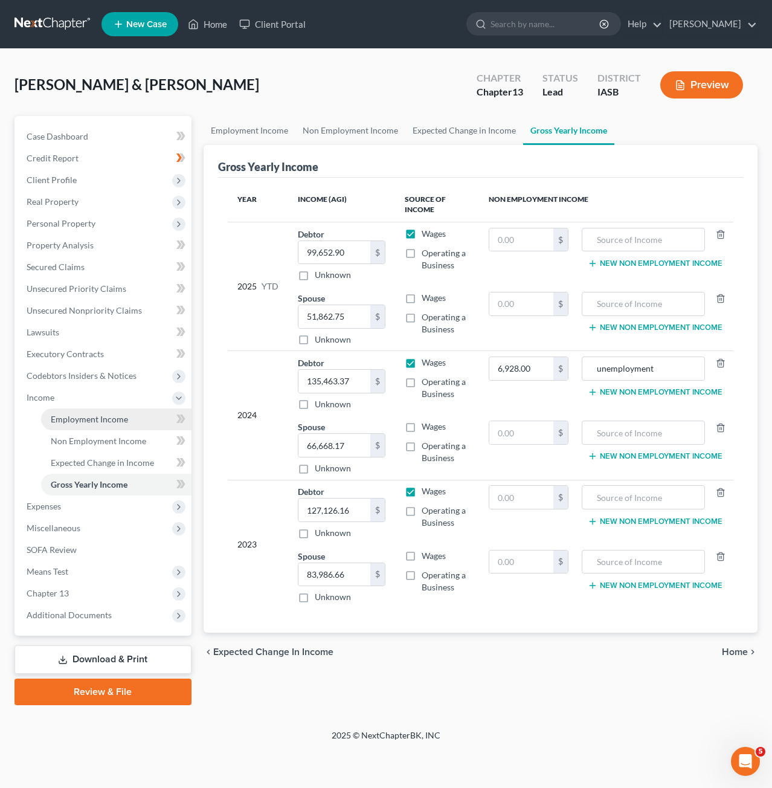
click at [103, 420] on span "Employment Income" at bounding box center [89, 419] width 77 height 10
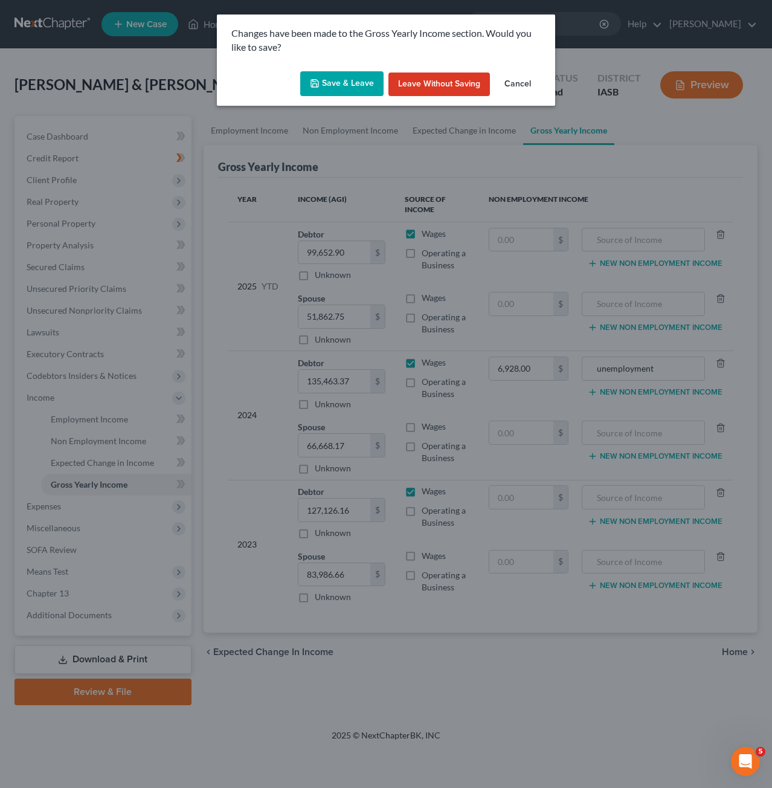
click at [362, 82] on button "Save & Leave" at bounding box center [341, 83] width 83 height 25
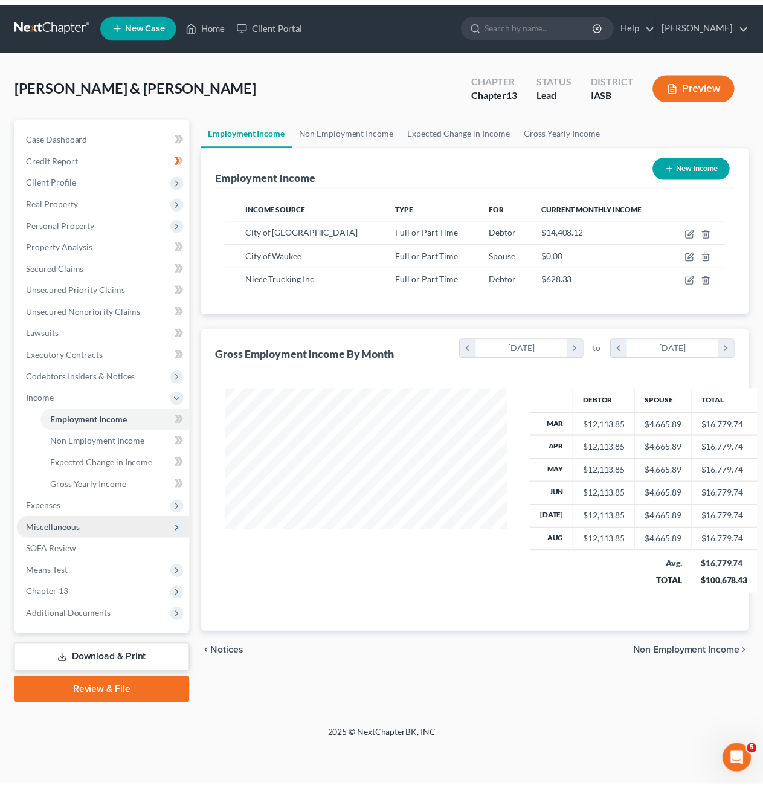
scroll to position [215, 309]
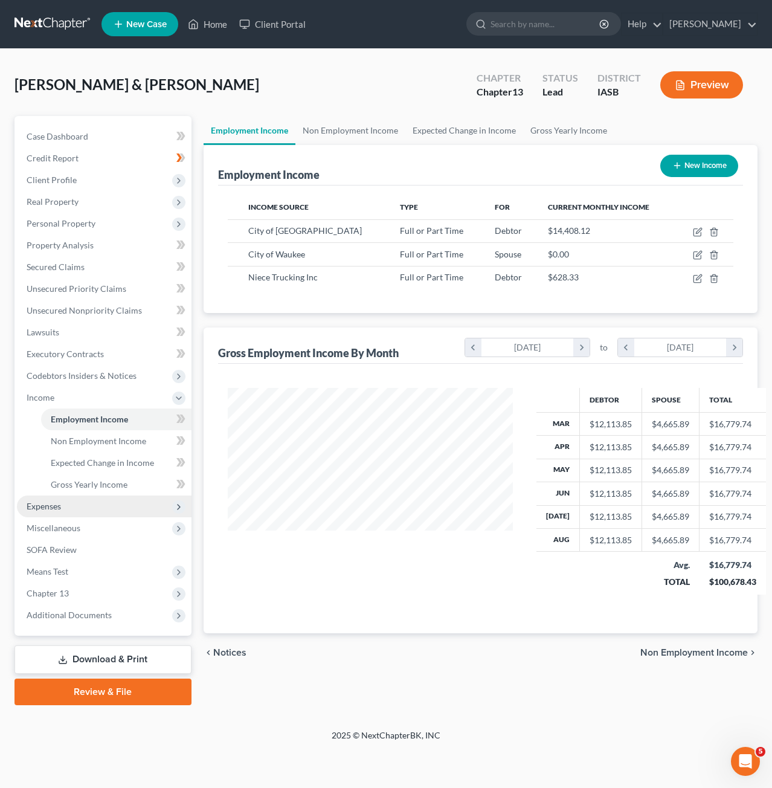
click at [56, 506] on span "Expenses" at bounding box center [44, 506] width 34 height 10
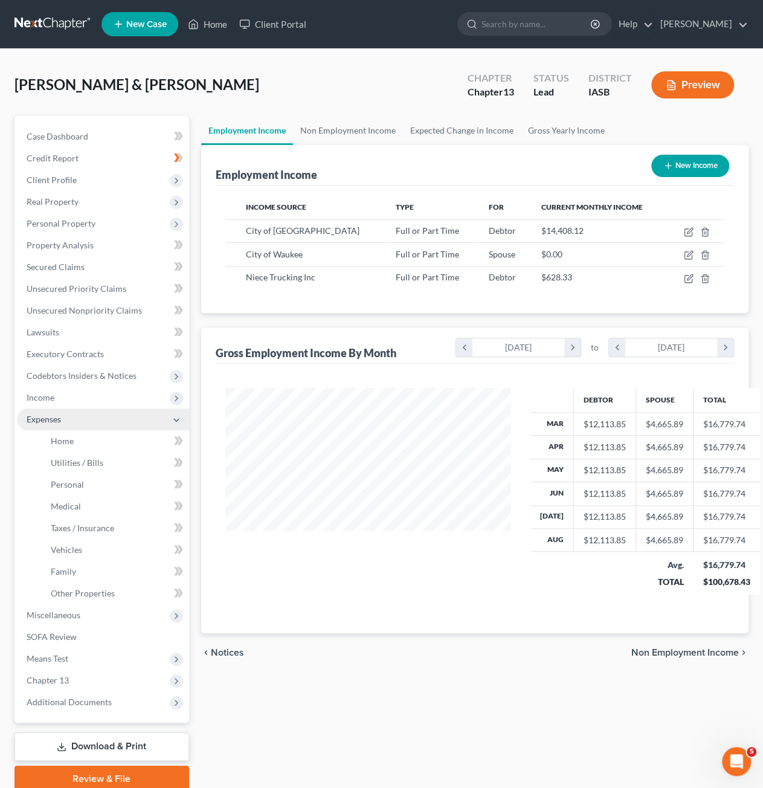
scroll to position [604075, 603984]
click at [95, 441] on link "Home" at bounding box center [115, 441] width 148 height 22
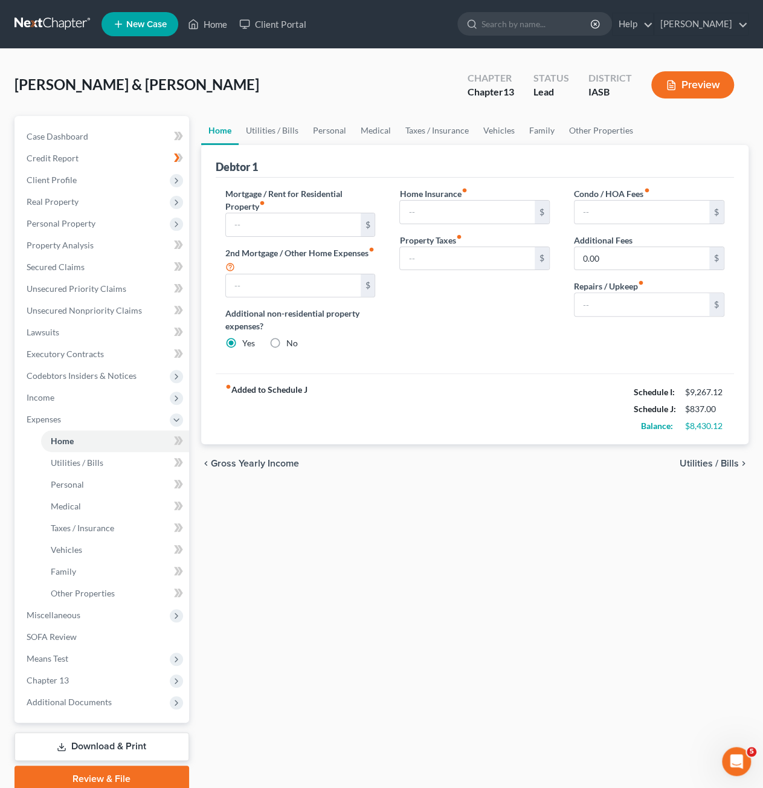
click at [320, 237] on div "Mortgage / Rent for Residential Property fiber_manual_record $ 2nd Mortgage / O…" at bounding box center [300, 273] width 175 height 172
click at [317, 230] on input "text" at bounding box center [293, 224] width 135 height 23
type input "2,722"
click at [288, 126] on link "Utilities / Bills" at bounding box center [272, 130] width 67 height 29
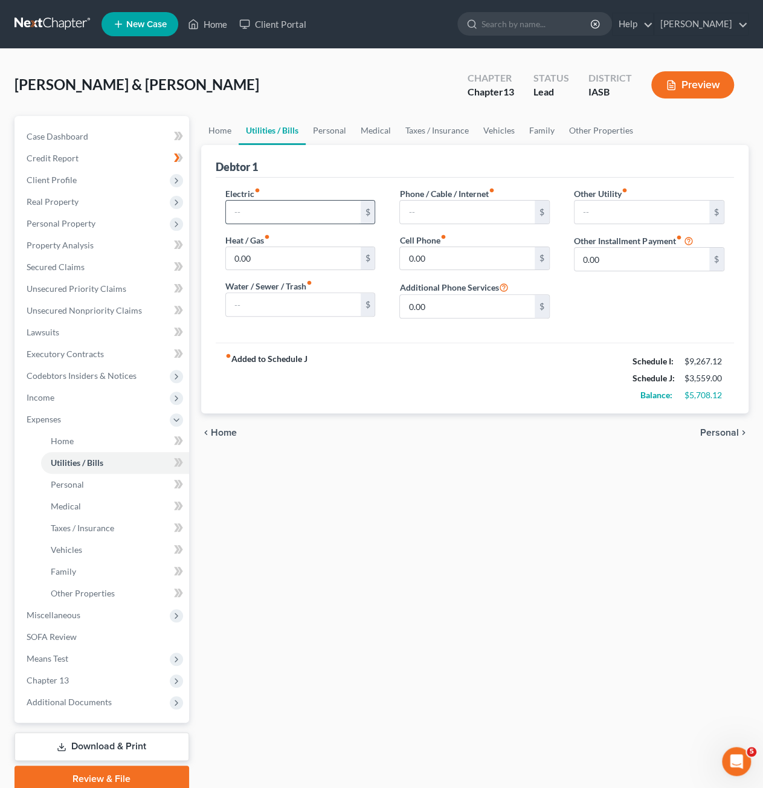
click at [318, 213] on input "text" at bounding box center [293, 212] width 135 height 23
type input "160"
click at [283, 293] on input "text" at bounding box center [293, 304] width 135 height 23
type input "286"
click at [447, 261] on input "0.00" at bounding box center [467, 258] width 135 height 23
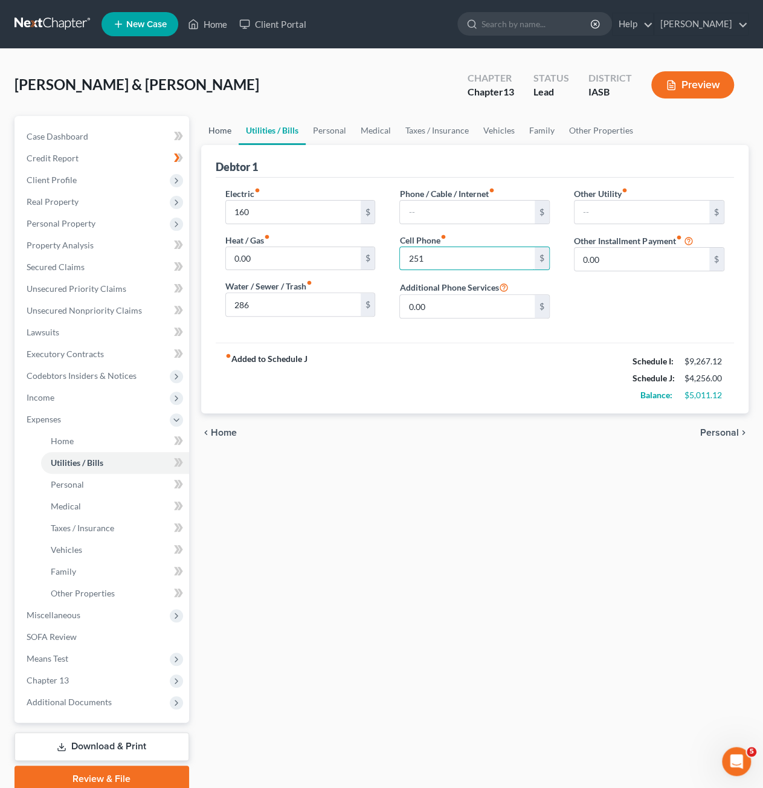
type input "251"
click at [228, 128] on link "Home" at bounding box center [219, 130] width 37 height 29
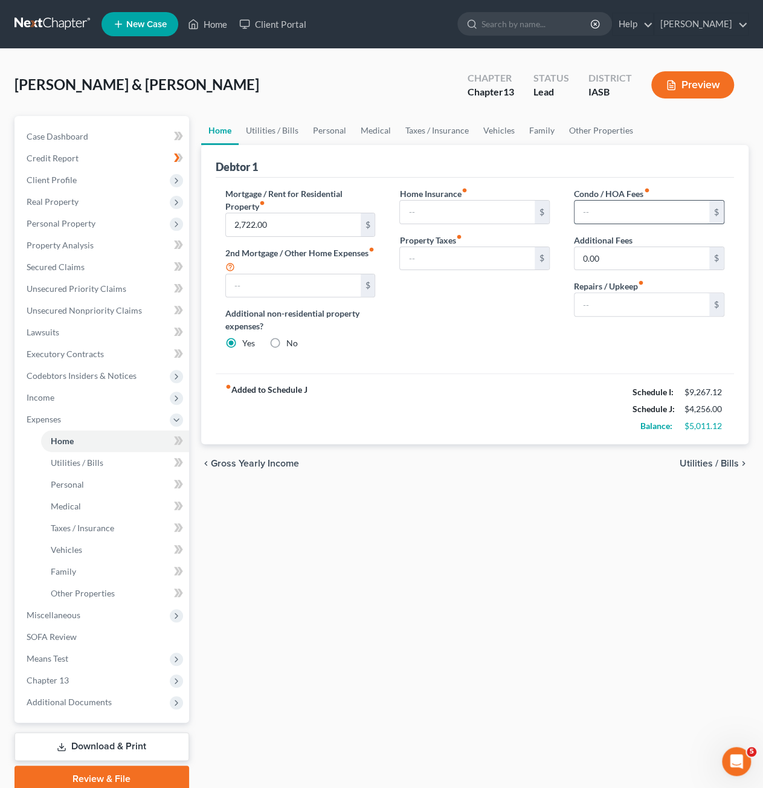
click at [616, 215] on input "text" at bounding box center [642, 212] width 135 height 23
type input "38"
click at [643, 300] on input "text" at bounding box center [642, 304] width 135 height 23
type input "185"
click at [284, 131] on link "Utilities / Bills" at bounding box center [272, 130] width 67 height 29
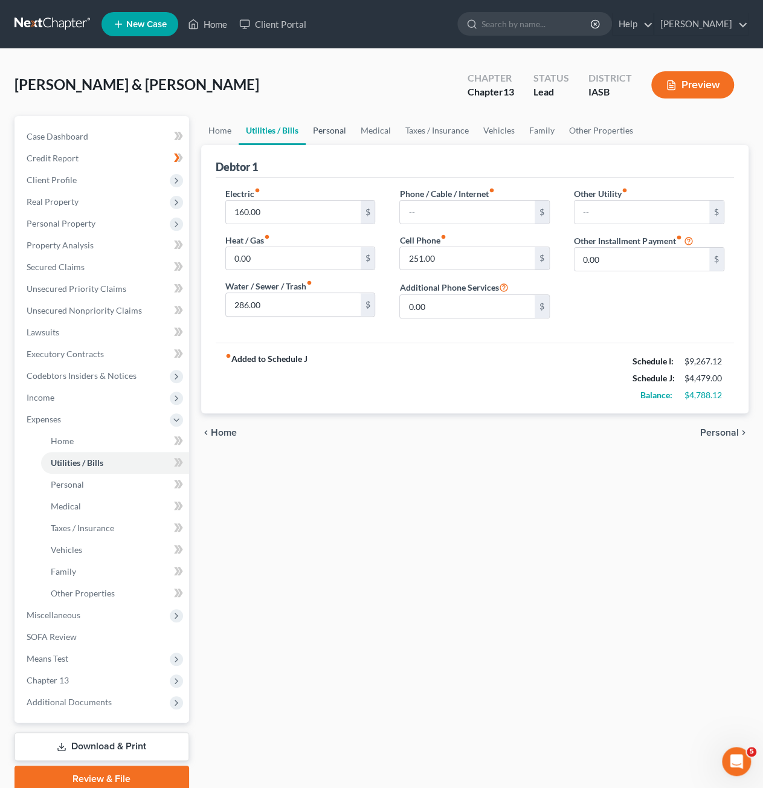
click at [332, 134] on link "Personal" at bounding box center [330, 130] width 48 height 29
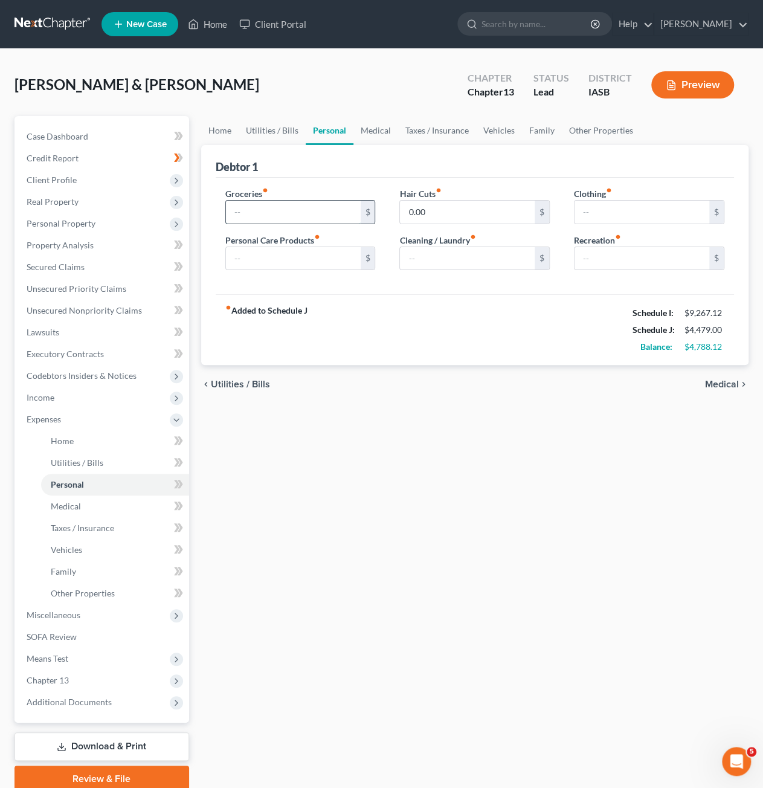
click at [308, 207] on input "text" at bounding box center [293, 212] width 135 height 23
type input "2,490"
click at [604, 210] on input "text" at bounding box center [642, 212] width 135 height 23
type input "255"
click at [483, 247] on input "text" at bounding box center [467, 258] width 135 height 23
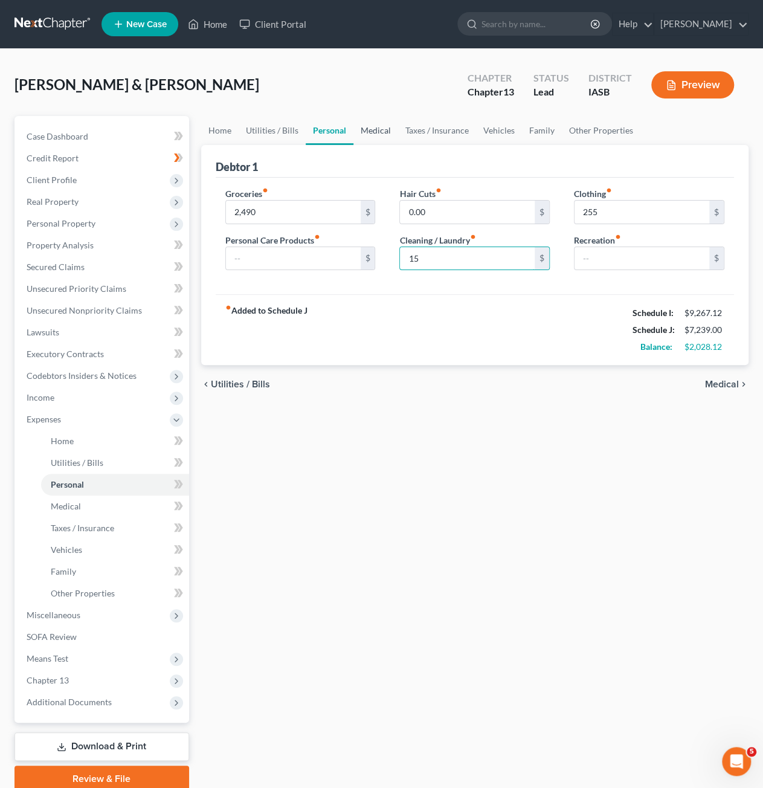
type input "15"
click at [371, 129] on link "Medical" at bounding box center [376, 130] width 45 height 29
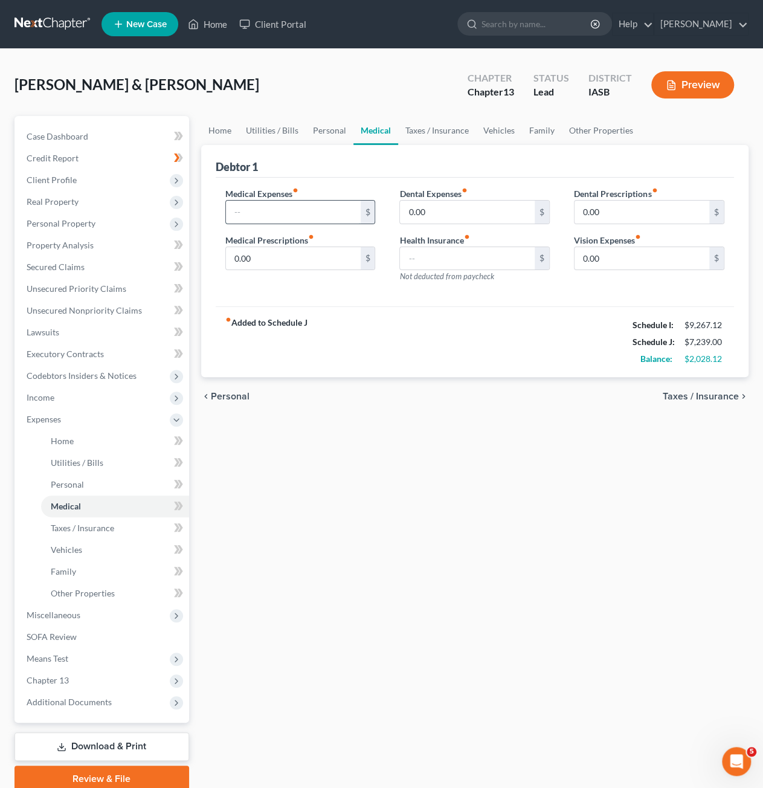
click at [306, 209] on input "text" at bounding box center [293, 212] width 135 height 23
type input "375"
click at [438, 136] on link "Taxes / Insurance" at bounding box center [437, 130] width 78 height 29
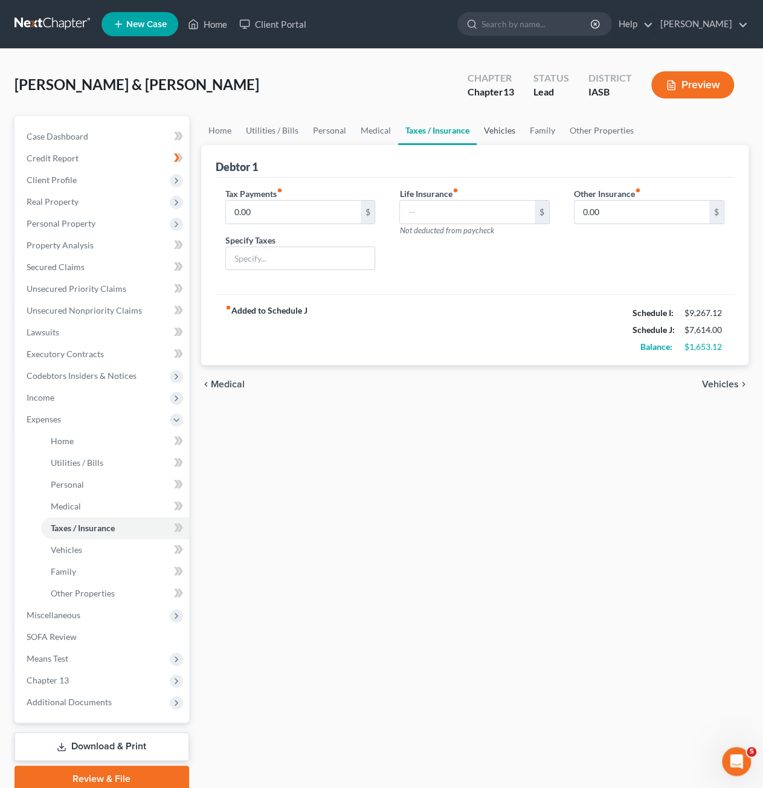
click at [498, 129] on link "Vehicles" at bounding box center [500, 130] width 46 height 29
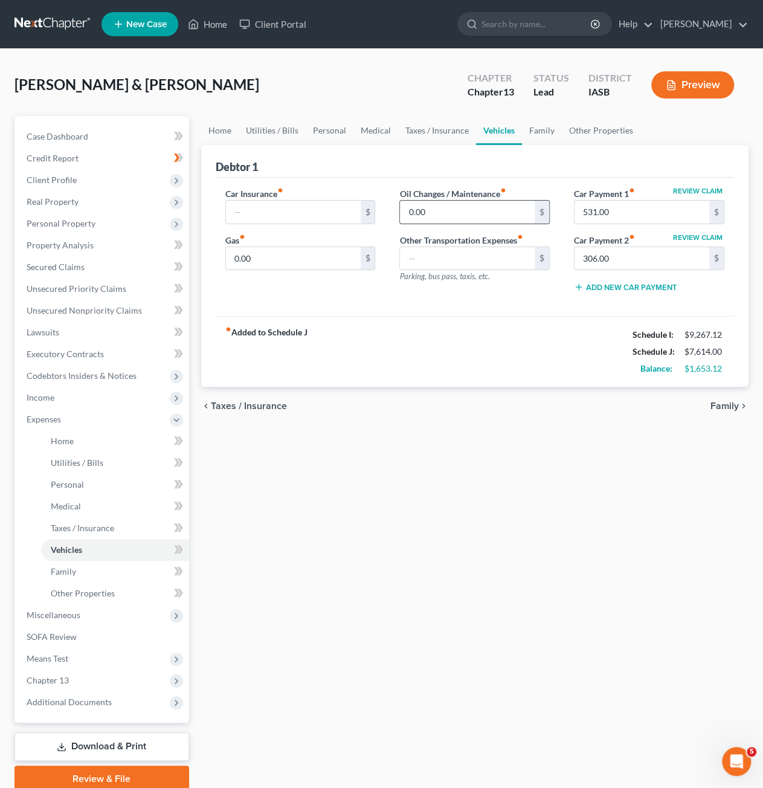
drag, startPoint x: 491, startPoint y: 194, endPoint x: 492, endPoint y: 206, distance: 12.2
drag, startPoint x: 492, startPoint y: 206, endPoint x: 378, endPoint y: 298, distance: 146.6
click at [378, 298] on div "Car Insurance fiber_manual_record $ Gas fiber_manual_record 0.00 $" at bounding box center [300, 244] width 175 height 115
click at [426, 262] on input "text" at bounding box center [467, 258] width 135 height 23
click at [317, 263] on input "0.00" at bounding box center [293, 258] width 135 height 23
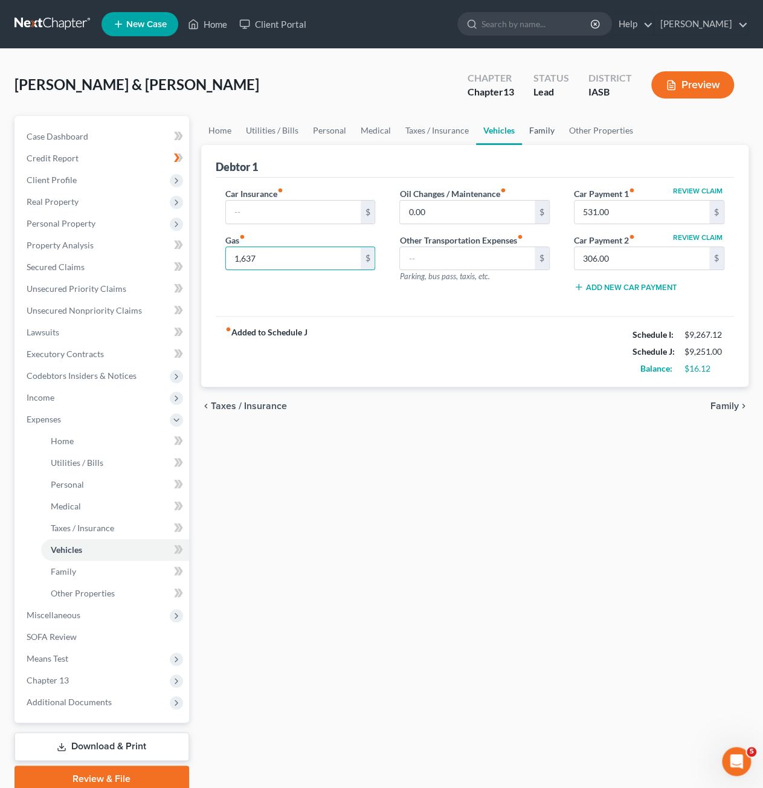
type input "1,637"
click at [545, 132] on link "Family" at bounding box center [542, 130] width 40 height 29
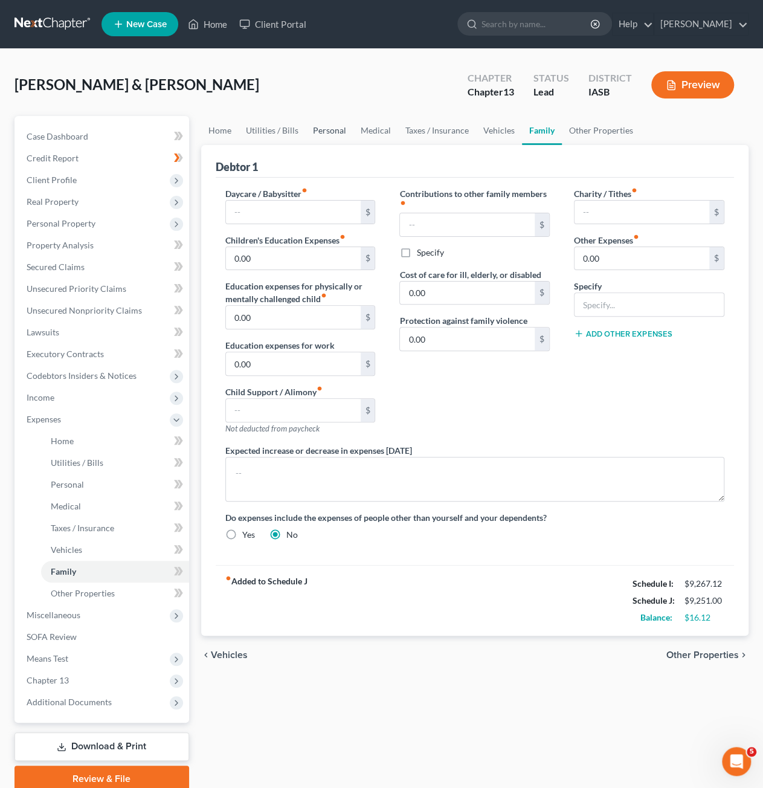
click at [335, 138] on link "Personal" at bounding box center [330, 130] width 48 height 29
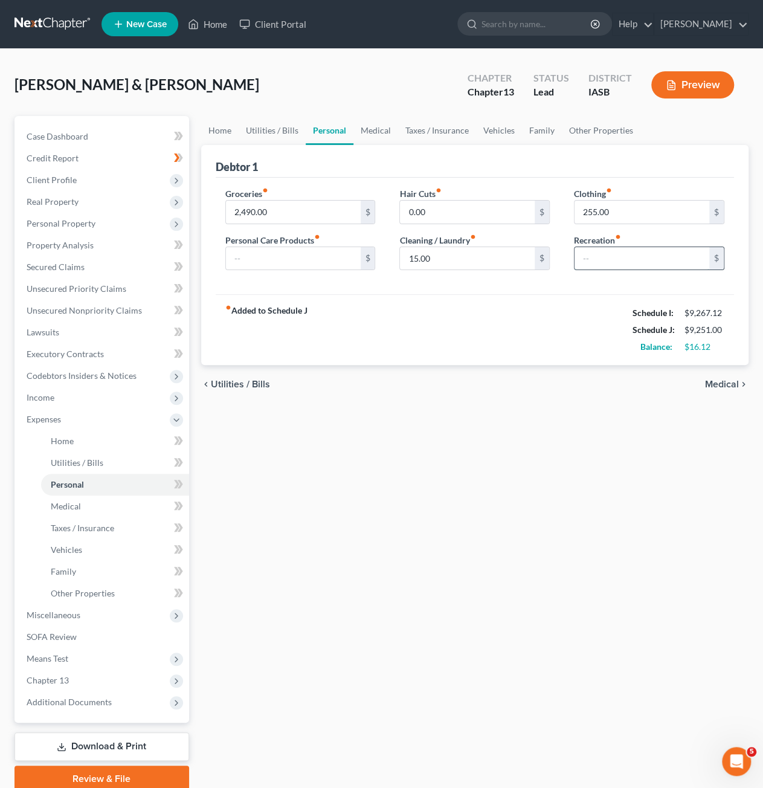
click at [616, 248] on input "text" at bounding box center [642, 258] width 135 height 23
type input "604"
click at [442, 138] on link "Taxes / Insurance" at bounding box center [437, 130] width 78 height 29
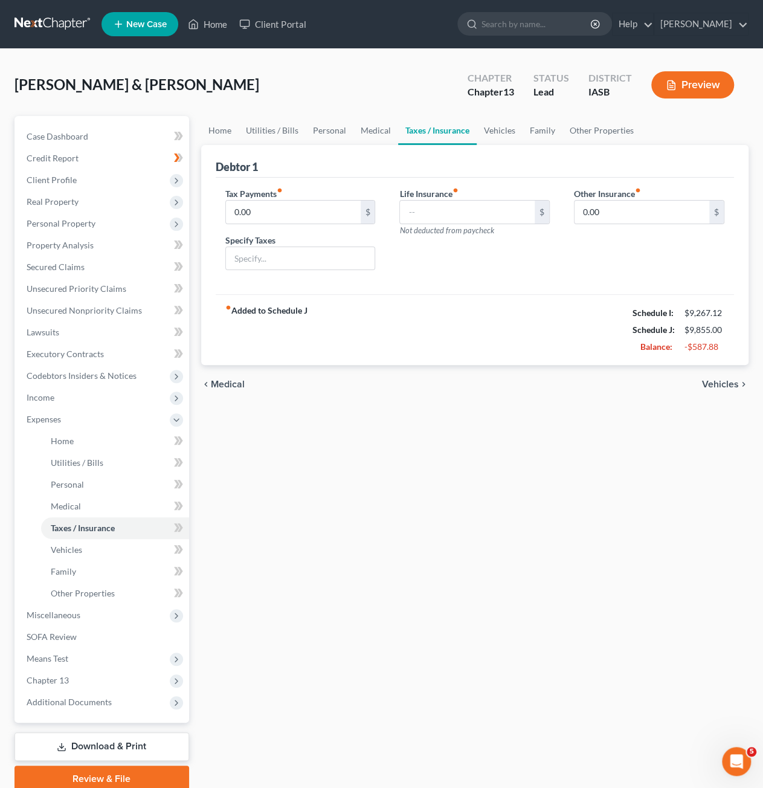
click at [504, 192] on div "Life Insurance fiber_manual_record $ Not deducted from paycheck" at bounding box center [474, 211] width 150 height 49
click at [488, 211] on input "text" at bounding box center [467, 212] width 135 height 23
type input "30"
click at [498, 131] on link "Vehicles" at bounding box center [500, 130] width 46 height 29
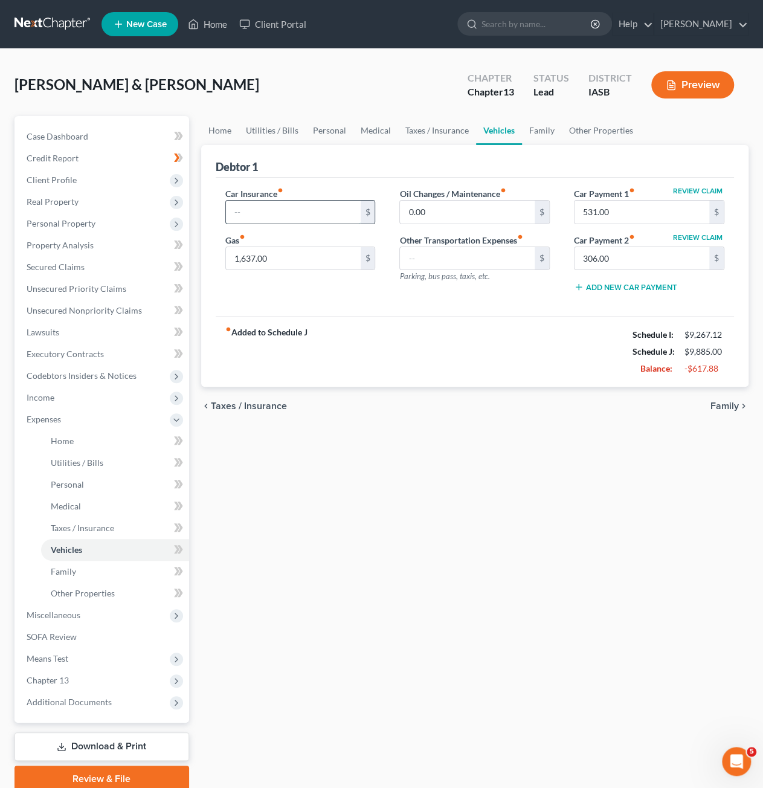
click at [330, 213] on input "text" at bounding box center [293, 212] width 135 height 23
type input "300"
click at [538, 127] on link "Family" at bounding box center [542, 130] width 40 height 29
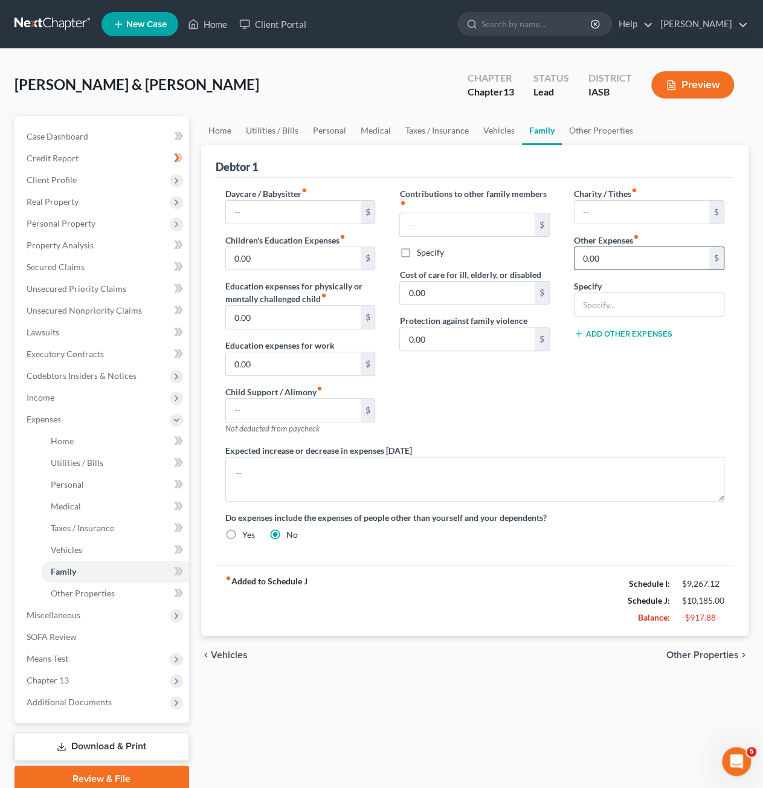
click at [650, 264] on input "0.00" at bounding box center [642, 258] width 135 height 23
type input "100"
click at [619, 306] on input "text" at bounding box center [649, 304] width 149 height 23
type input "College 529 Plan"
click at [316, 254] on input "0.00" at bounding box center [293, 258] width 135 height 23
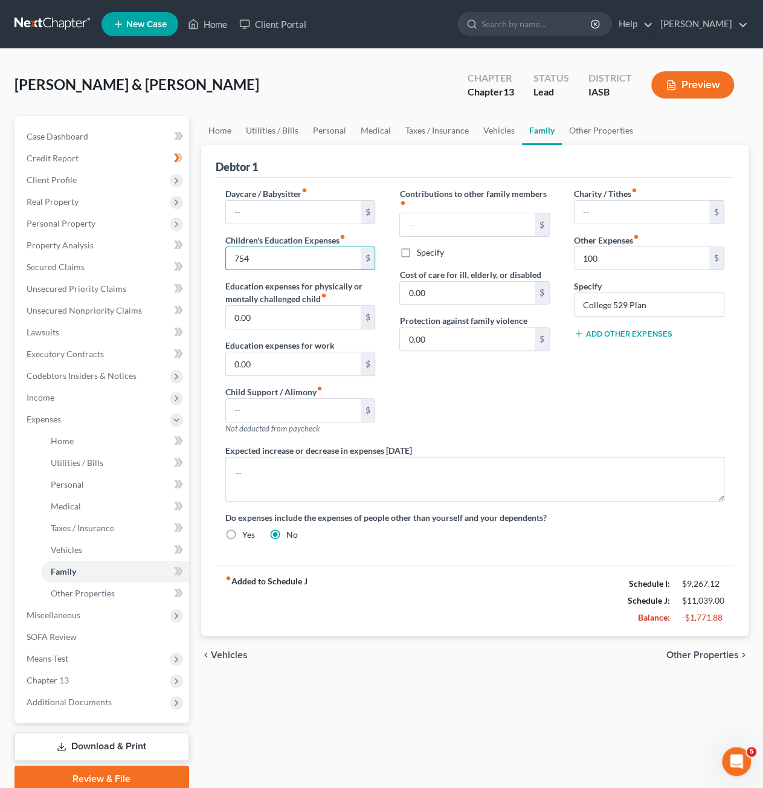
type input "754"
click at [632, 334] on button "Add Other Expenses" at bounding box center [623, 334] width 98 height 10
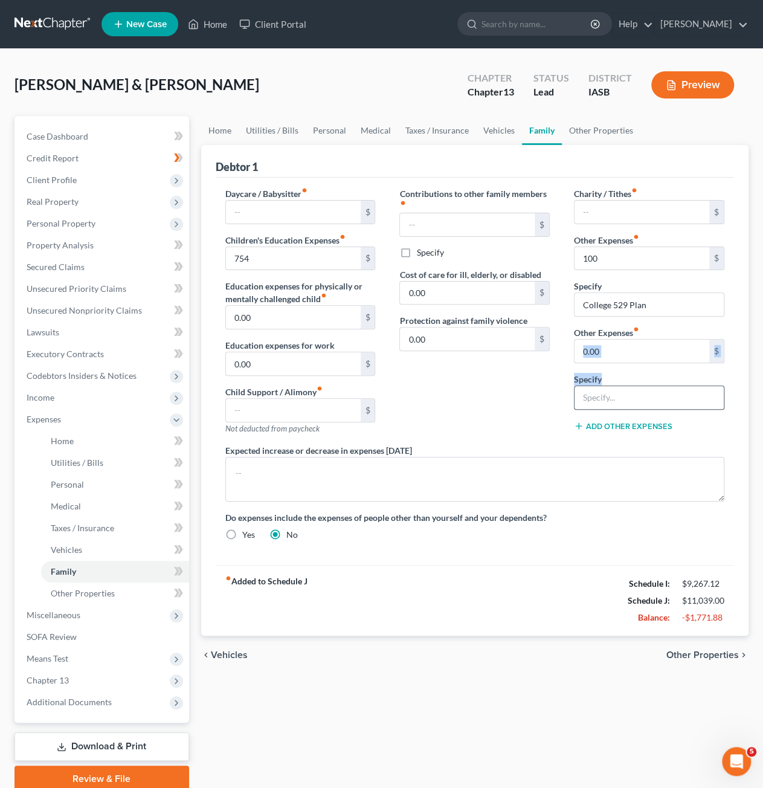
drag, startPoint x: 639, startPoint y: 335, endPoint x: 641, endPoint y: 383, distance: 47.2
click at [641, 383] on div "Charity / Tithes fiber_manual_record $ Other Expenses fiber_manual_record 100 $…" at bounding box center [649, 315] width 175 height 257
click at [639, 345] on input "0.00" at bounding box center [642, 351] width 135 height 23
click at [639, 346] on input "0.00" at bounding box center [642, 351] width 135 height 23
click at [650, 402] on input "text" at bounding box center [649, 397] width 149 height 23
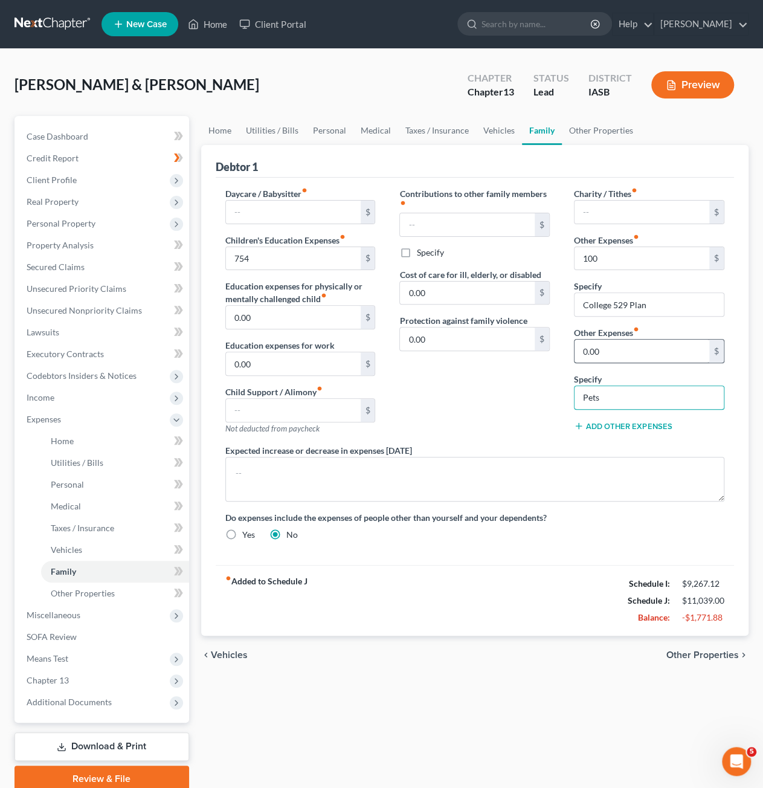
type input "Pets"
click at [657, 355] on input "0.00" at bounding box center [642, 351] width 135 height 23
type input "465"
click at [341, 130] on link "Personal" at bounding box center [330, 130] width 48 height 29
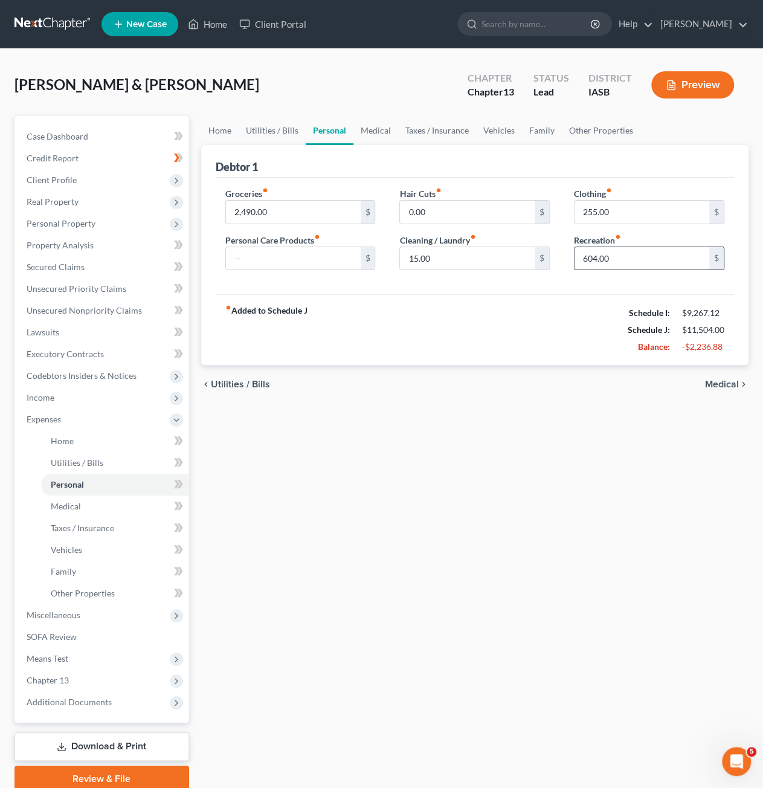
click at [674, 264] on input "604.00" at bounding box center [642, 258] width 135 height 23
click at [652, 253] on input "604.00" at bounding box center [642, 258] width 135 height 23
click at [602, 120] on link "Other Properties" at bounding box center [601, 130] width 79 height 29
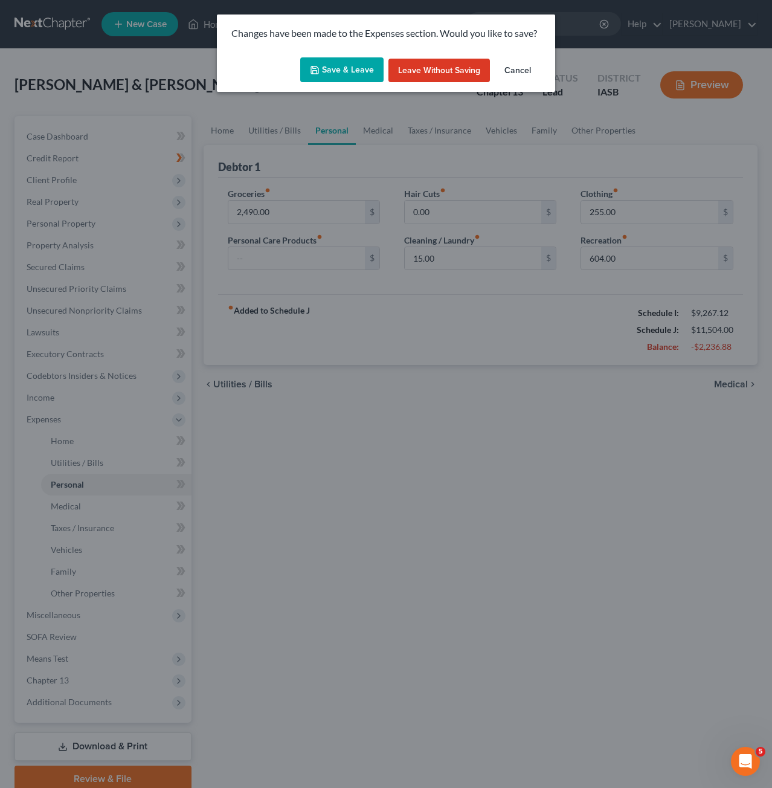
click at [328, 80] on button "Save & Leave" at bounding box center [341, 69] width 83 height 25
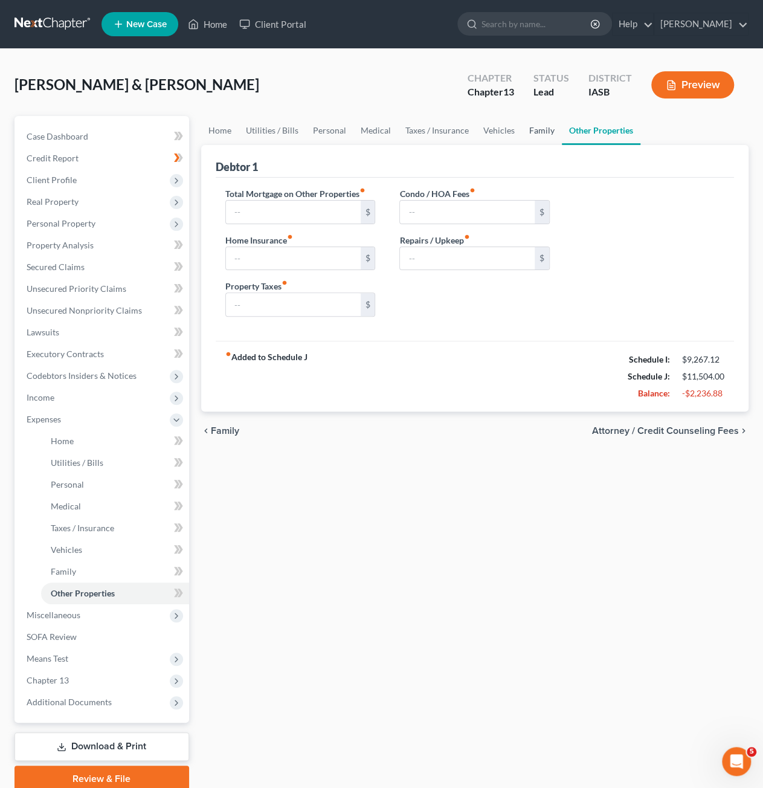
click at [538, 125] on link "Family" at bounding box center [542, 130] width 40 height 29
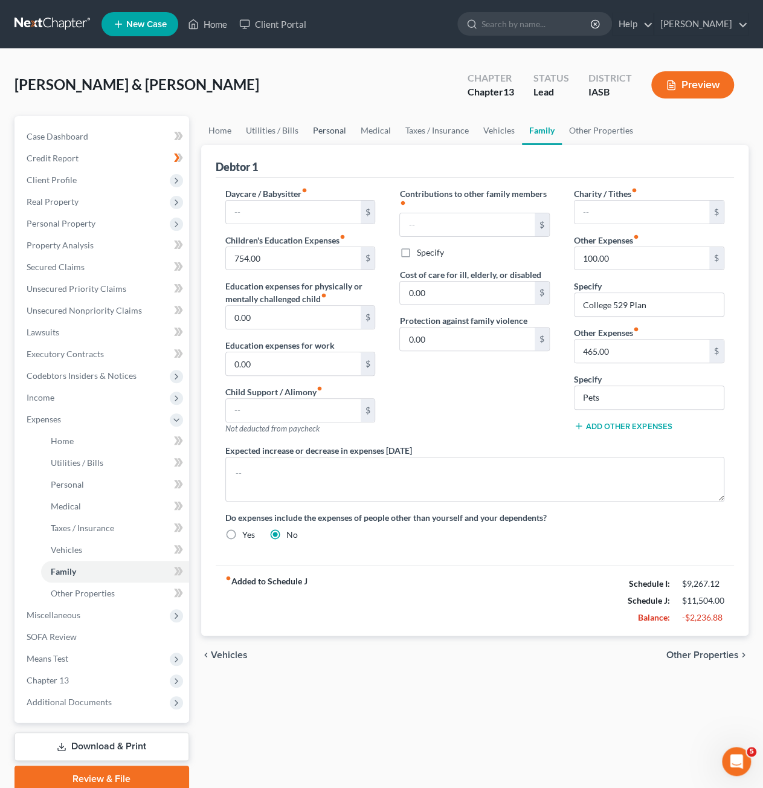
click at [334, 129] on link "Personal" at bounding box center [330, 130] width 48 height 29
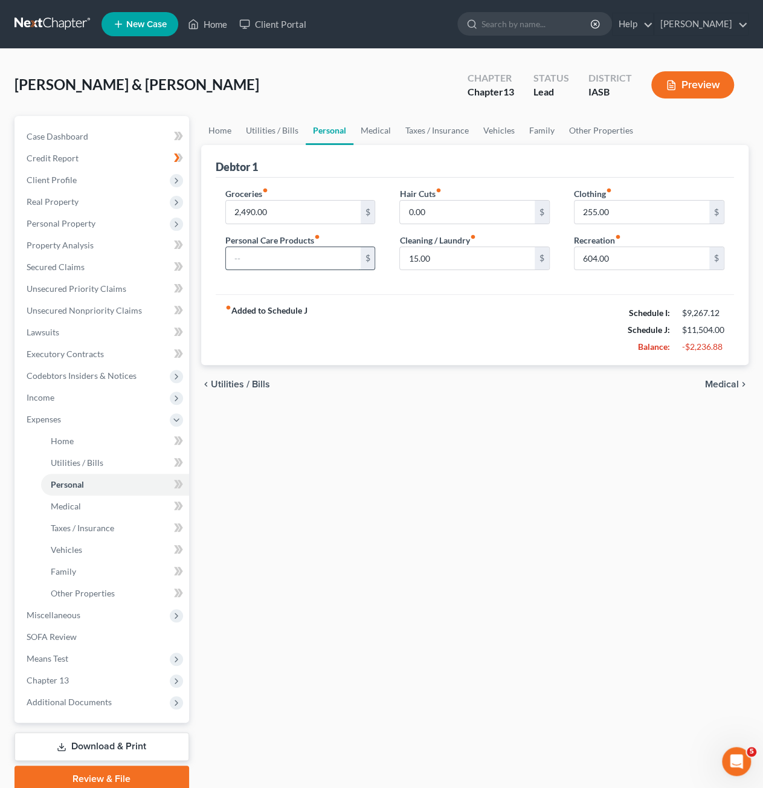
click at [332, 262] on input "text" at bounding box center [293, 258] width 135 height 23
click at [477, 210] on input "0.00" at bounding box center [467, 212] width 135 height 23
type input "263"
click at [512, 303] on div "fiber_manual_record Added to Schedule J Schedule I: $9,267.12 Schedule J: $11,7…" at bounding box center [475, 329] width 518 height 71
click at [273, 126] on link "Utilities / Bills" at bounding box center [272, 130] width 67 height 29
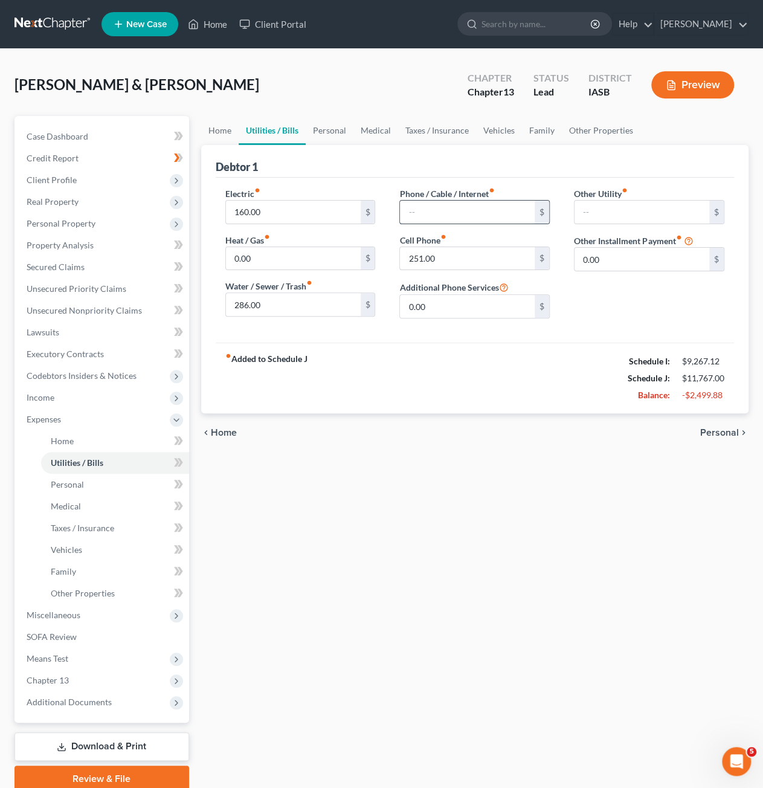
click at [483, 205] on input "text" at bounding box center [467, 212] width 135 height 23
type input "60"
click at [502, 308] on input "0.00" at bounding box center [467, 306] width 135 height 23
click at [593, 311] on div "Other Utility fiber_manual_record $ Other Installment Payment fiber_manual_reco…" at bounding box center [649, 257] width 175 height 141
click at [325, 133] on link "Personal" at bounding box center [330, 130] width 48 height 29
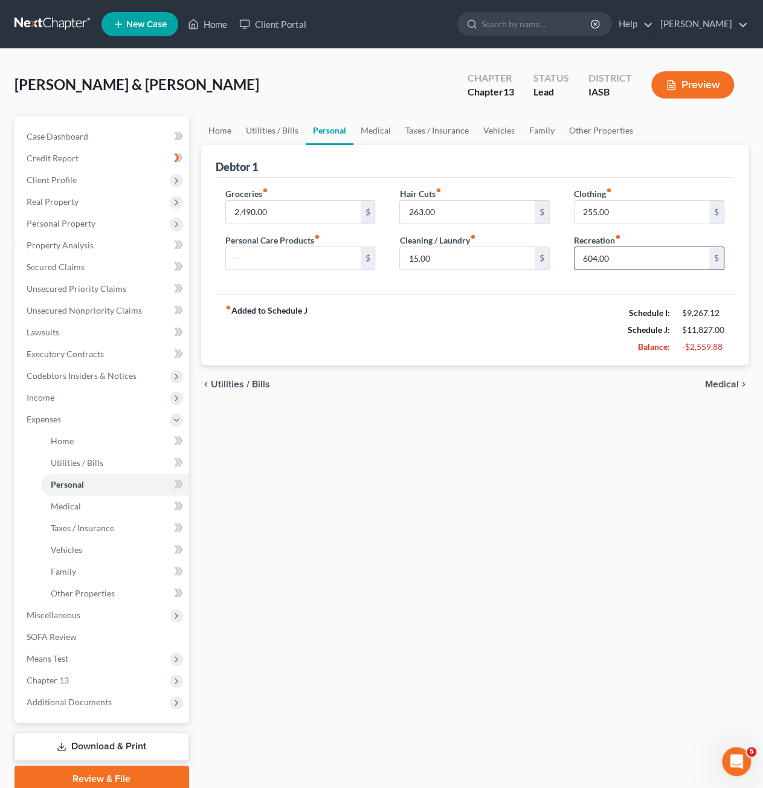
click at [665, 267] on input "604.00" at bounding box center [642, 258] width 135 height 23
type input "6"
click at [575, 338] on div "fiber_manual_record Added to Schedule J Schedule I: $9,267.12 Schedule J: $12,1…" at bounding box center [475, 329] width 518 height 71
click at [98, 681] on span "Chapter 13" at bounding box center [103, 681] width 172 height 22
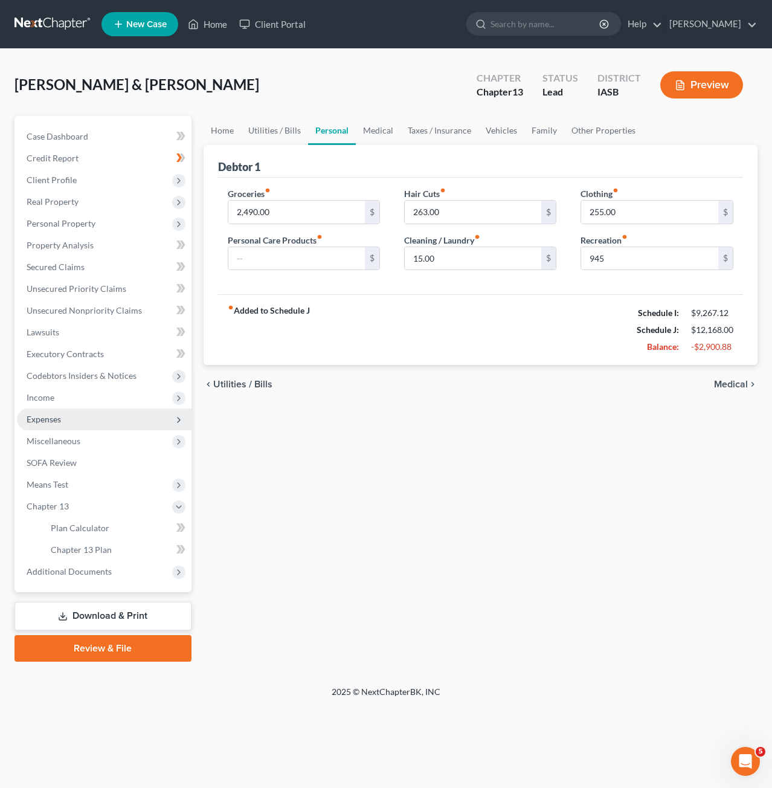
click at [92, 418] on span "Expenses" at bounding box center [104, 420] width 175 height 22
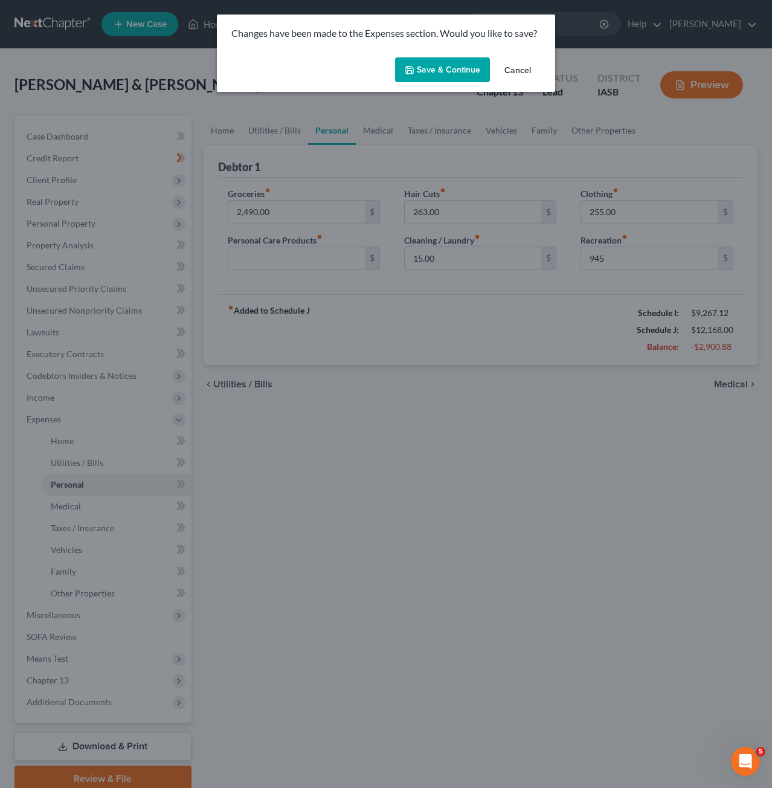
click at [421, 71] on button "Save & Continue" at bounding box center [442, 69] width 95 height 25
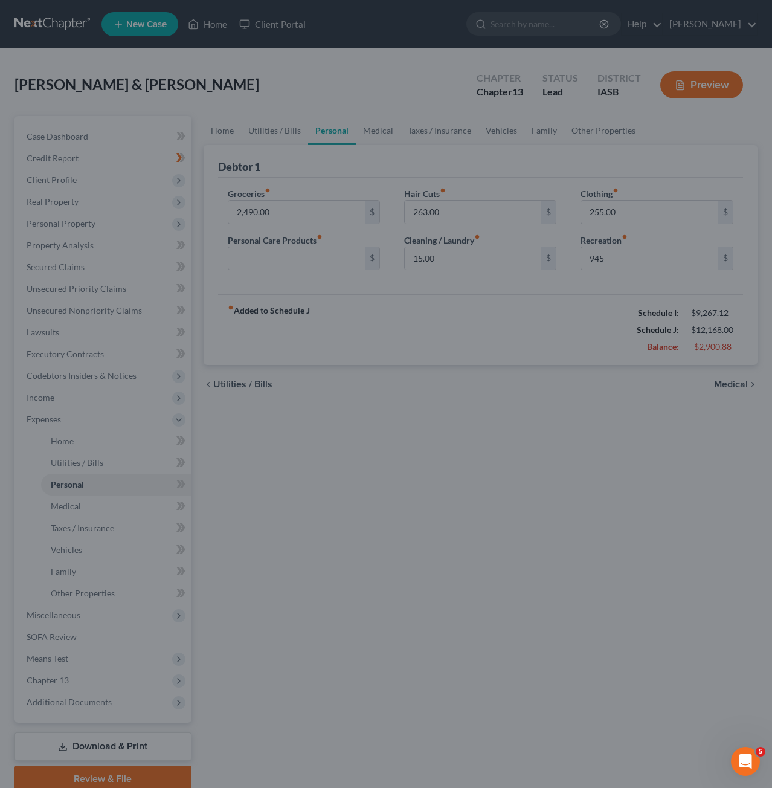
type input "945.00"
